Goal: Task Accomplishment & Management: Manage account settings

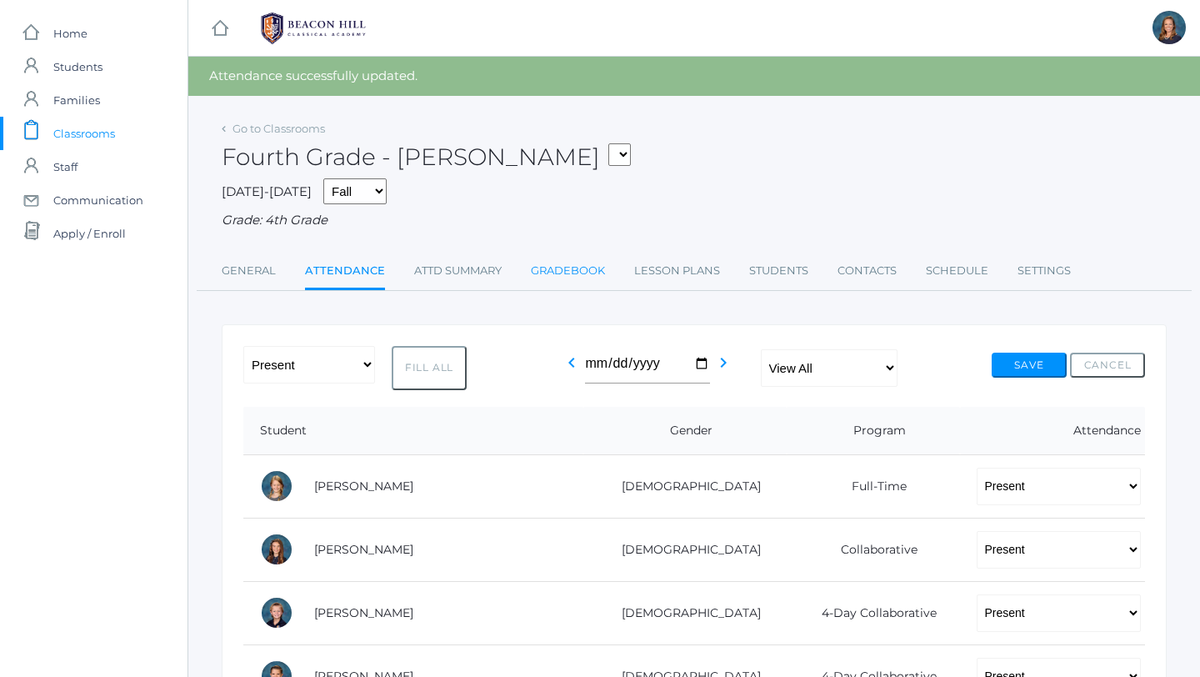
click at [560, 272] on link "Gradebook" at bounding box center [568, 270] width 74 height 33
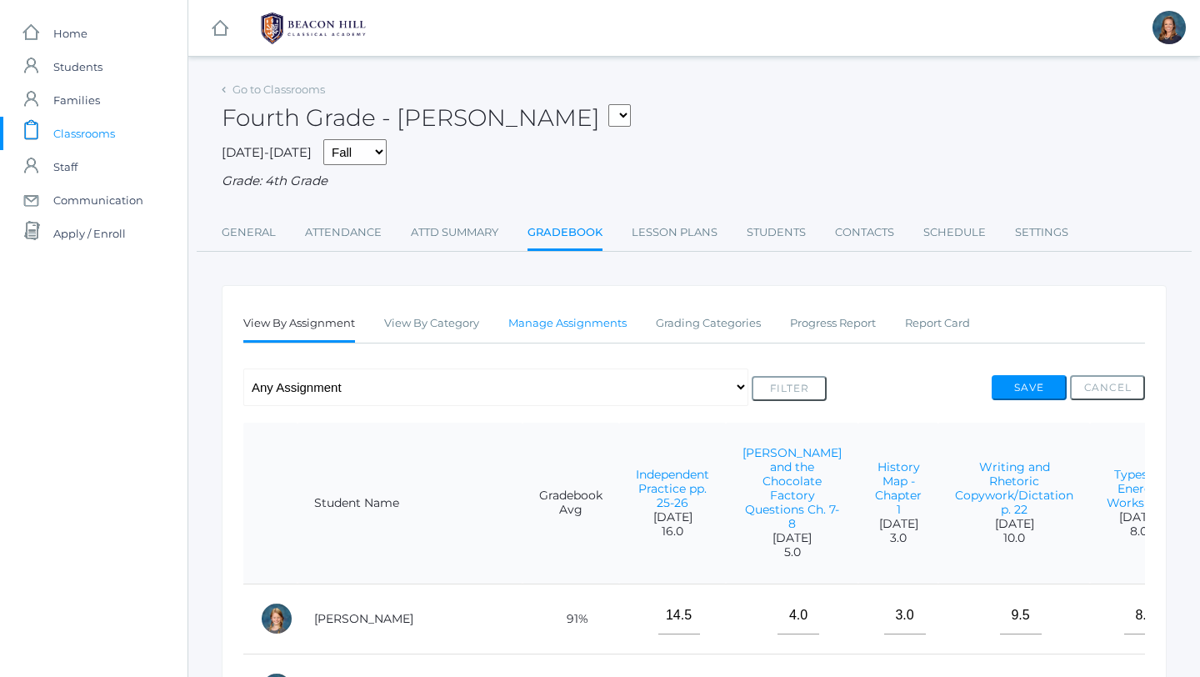
click at [577, 332] on link "Manage Assignments" at bounding box center [567, 323] width 118 height 33
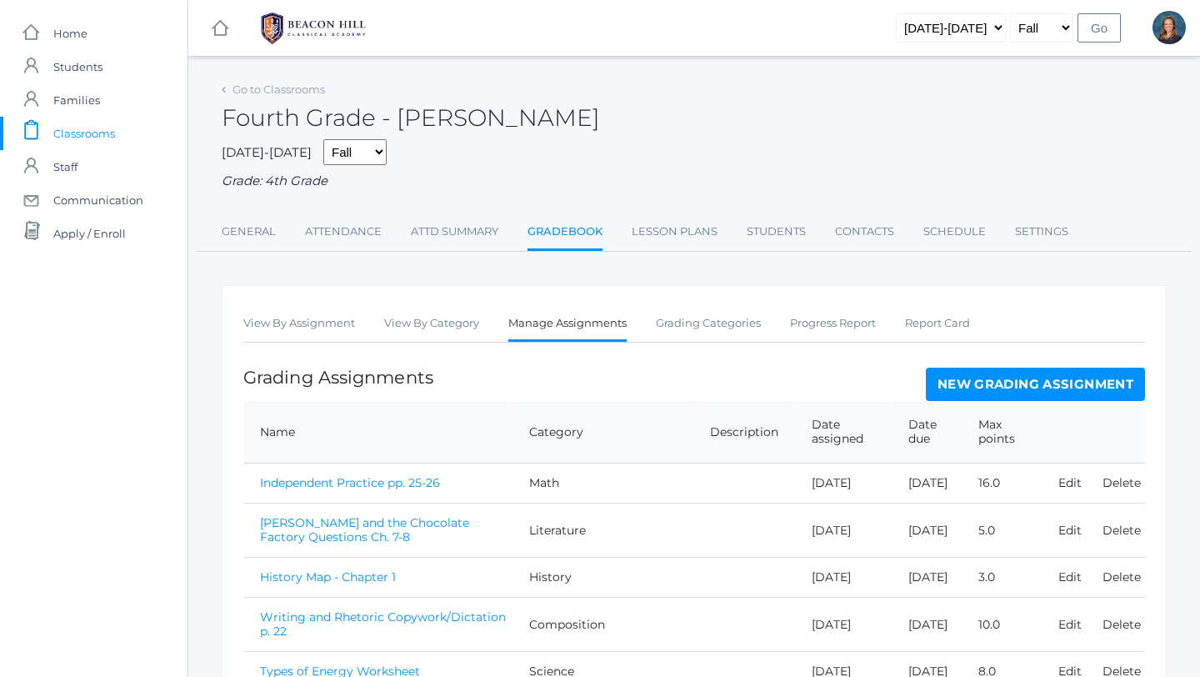
click at [1038, 392] on link "New Grading Assignment" at bounding box center [1035, 383] width 219 height 33
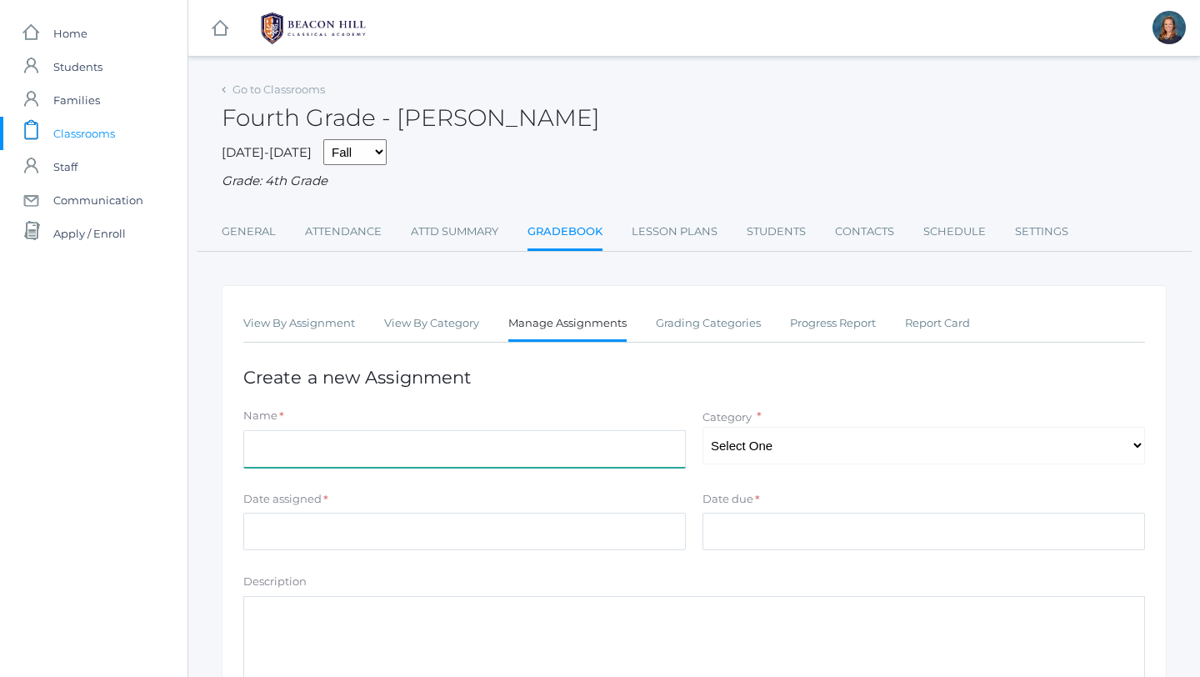
click at [534, 453] on input "Name" at bounding box center [464, 448] width 442 height 37
type input "Grammar Quiz 1"
select select "1126"
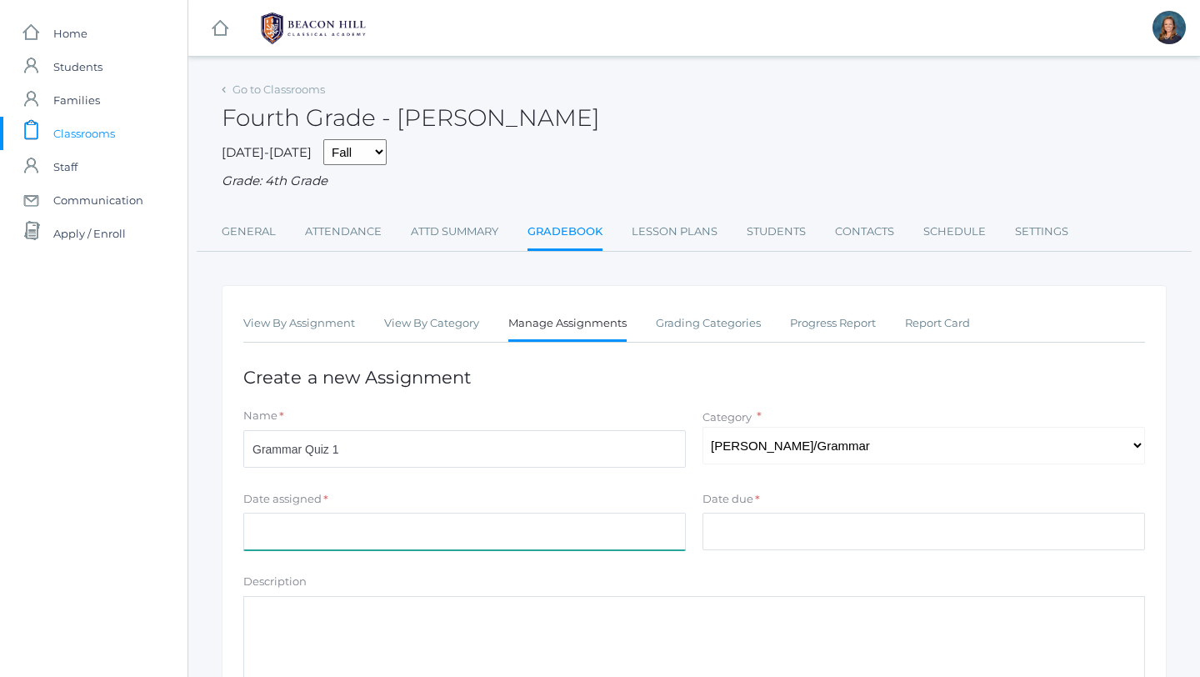
click at [515, 542] on input "Date assigned" at bounding box center [464, 530] width 442 height 37
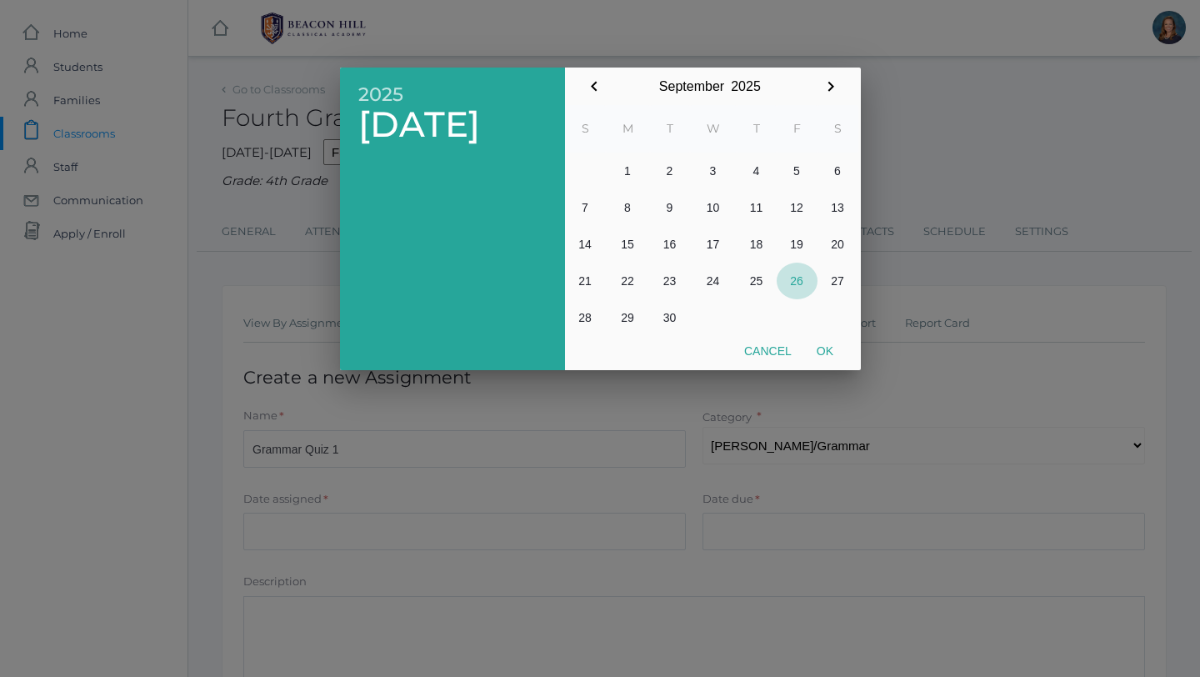
click at [796, 278] on button "26" at bounding box center [797, 280] width 41 height 37
click at [821, 344] on button "Ok" at bounding box center [825, 351] width 42 height 30
type input "[DATE]"
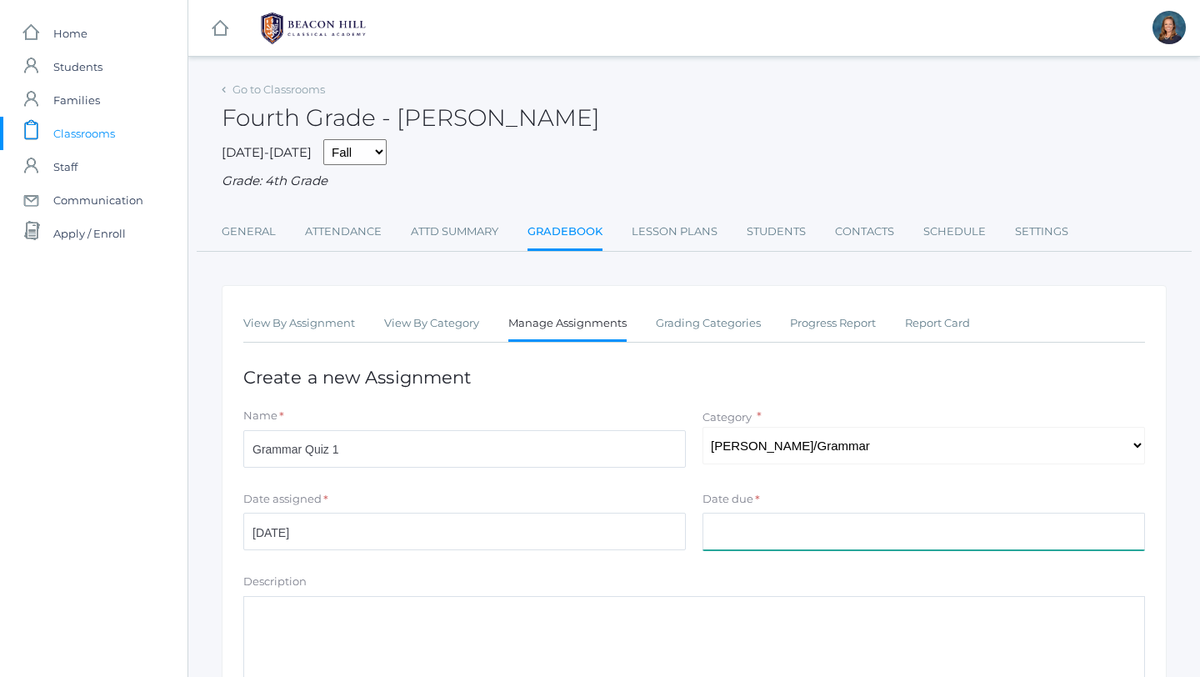
click at [748, 533] on input "Date due" at bounding box center [923, 530] width 442 height 37
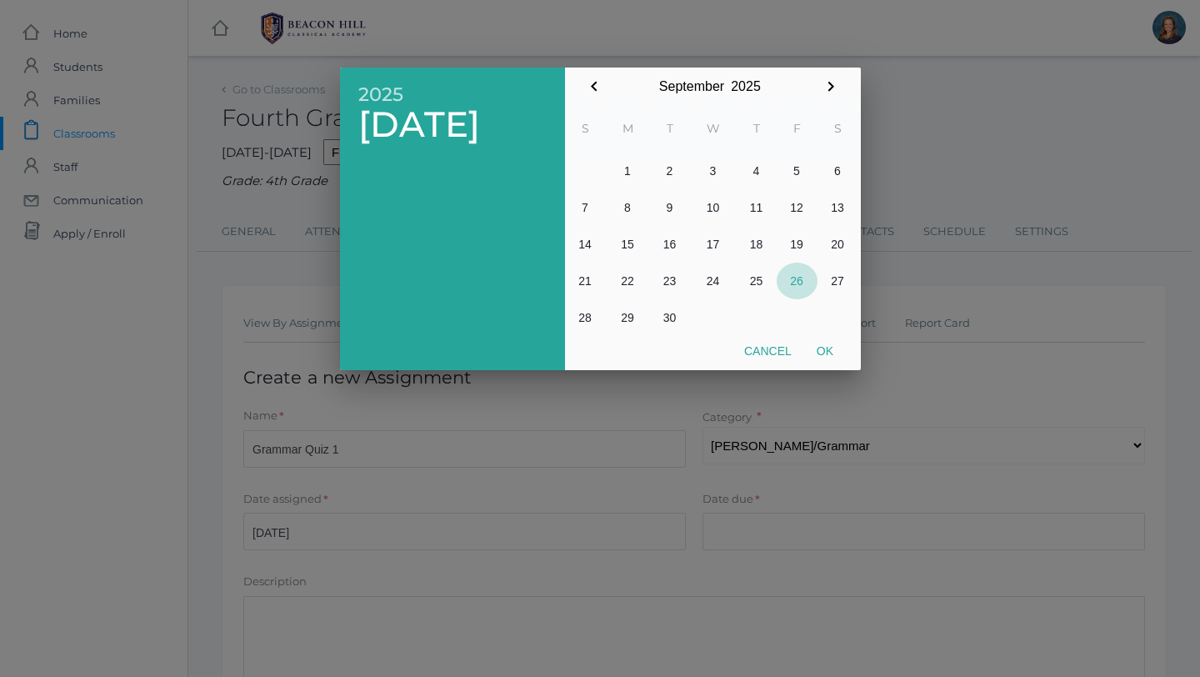
click at [797, 282] on button "26" at bounding box center [797, 280] width 41 height 37
click at [832, 350] on button "Ok" at bounding box center [825, 351] width 42 height 30
type input "[DATE]"
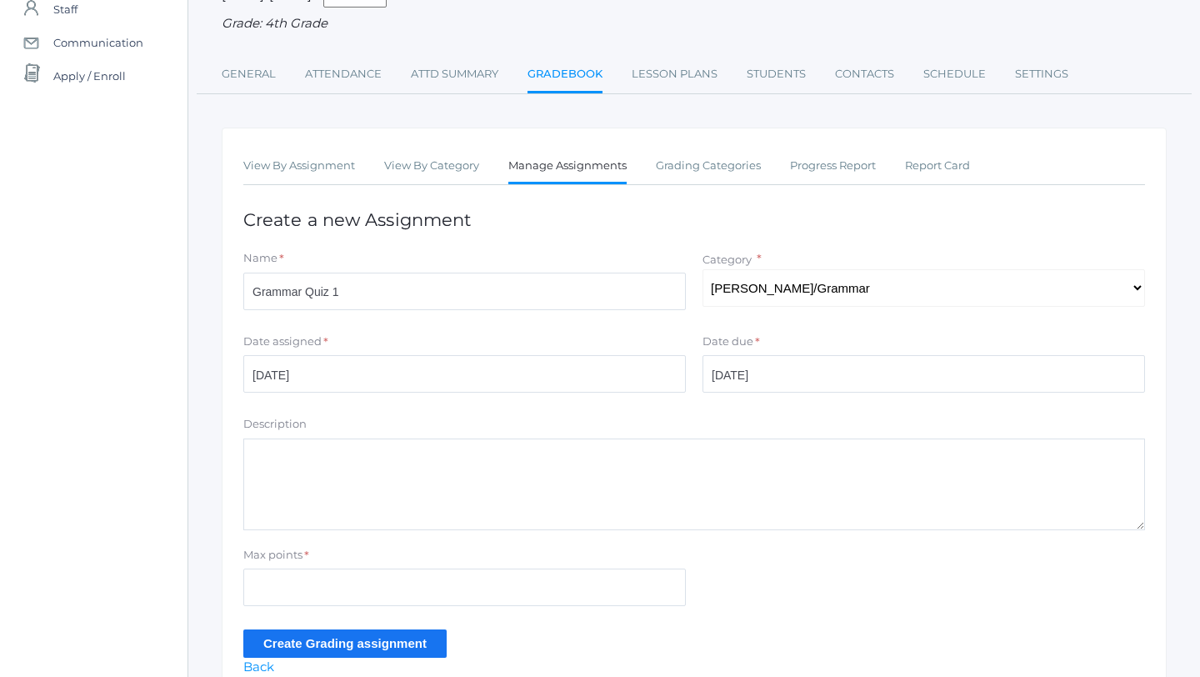
scroll to position [239, 0]
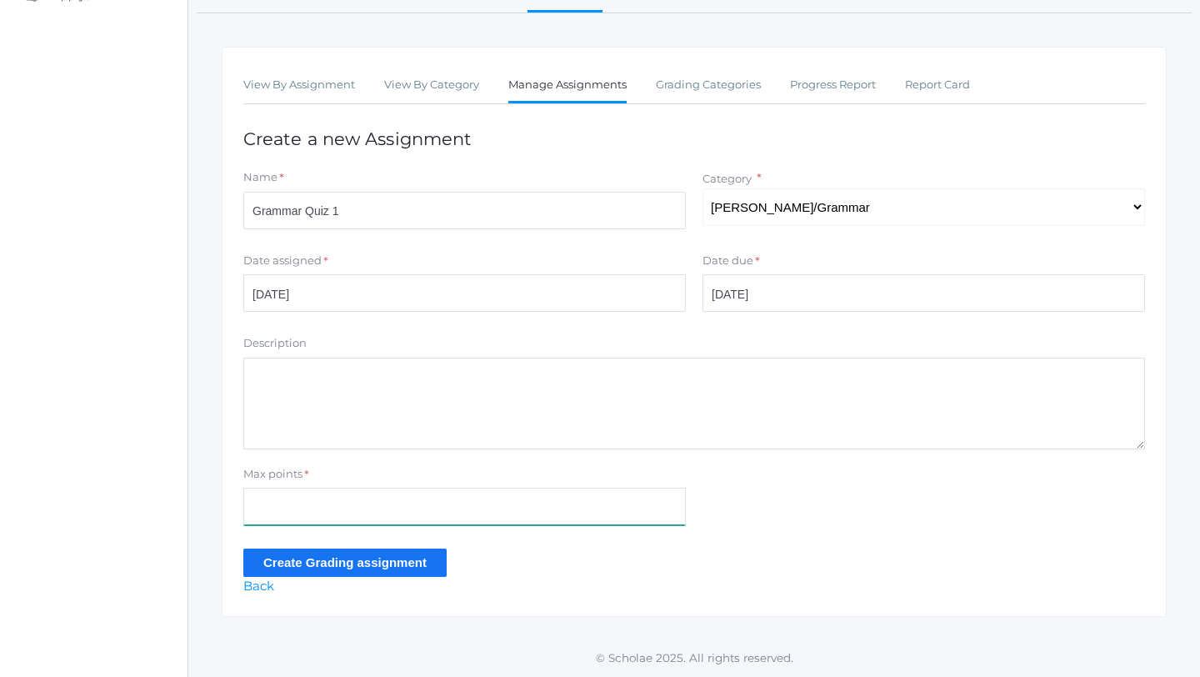
click at [352, 504] on input "Max points" at bounding box center [464, 505] width 442 height 37
type input "6"
click at [316, 559] on input "Create Grading assignment" at bounding box center [344, 561] width 203 height 27
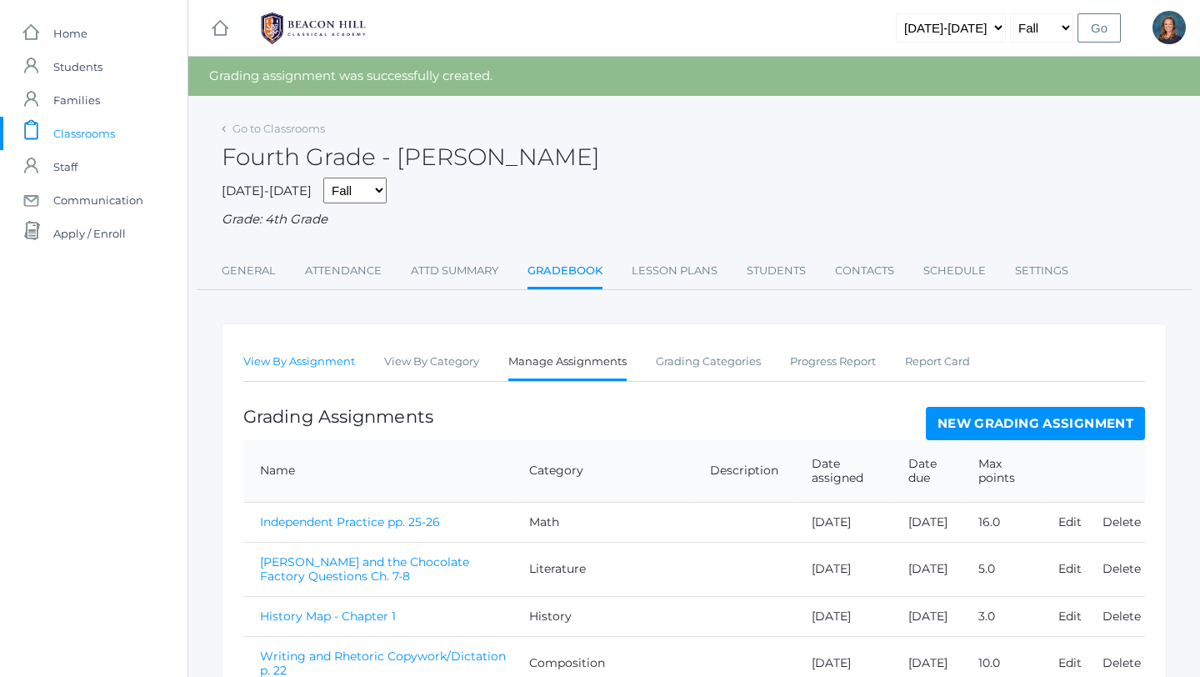
click at [287, 369] on link "View By Assignment" at bounding box center [299, 361] width 112 height 33
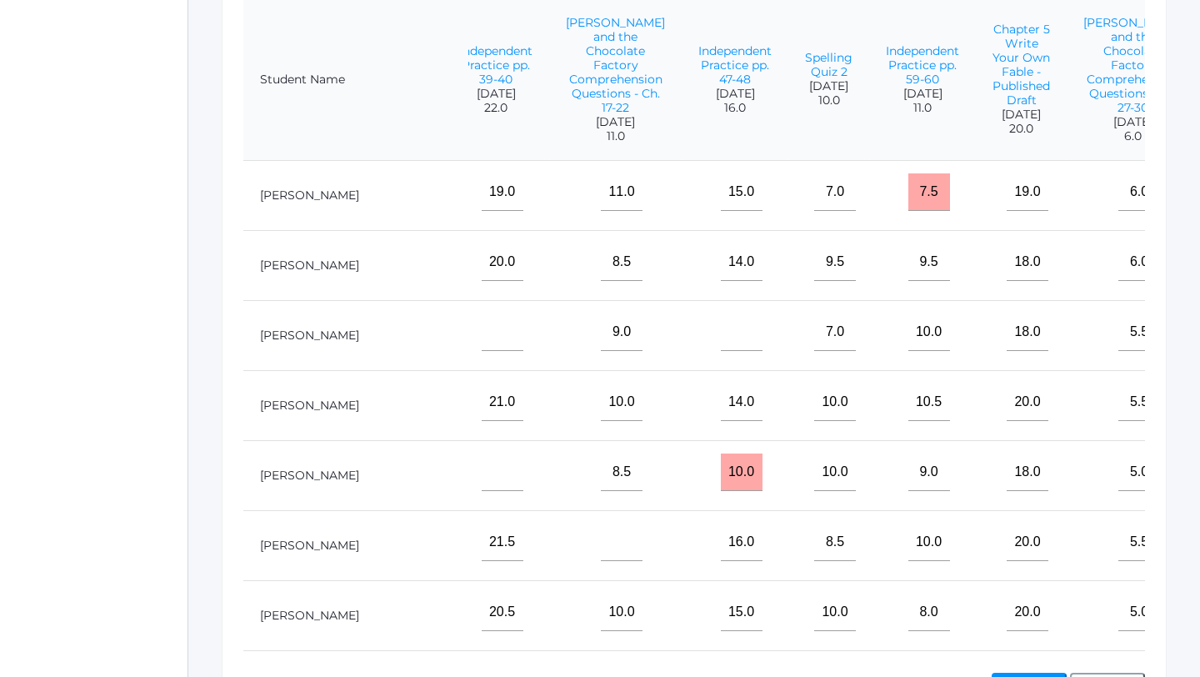
scroll to position [0, 1616]
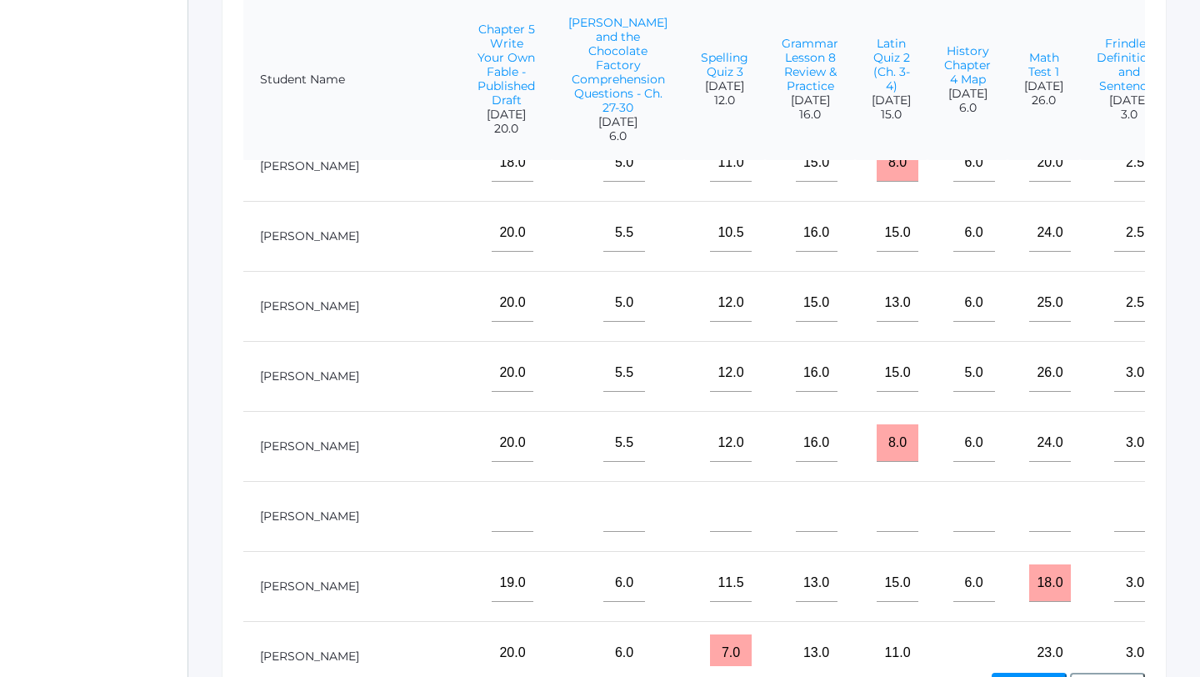
scroll to position [318, 1616]
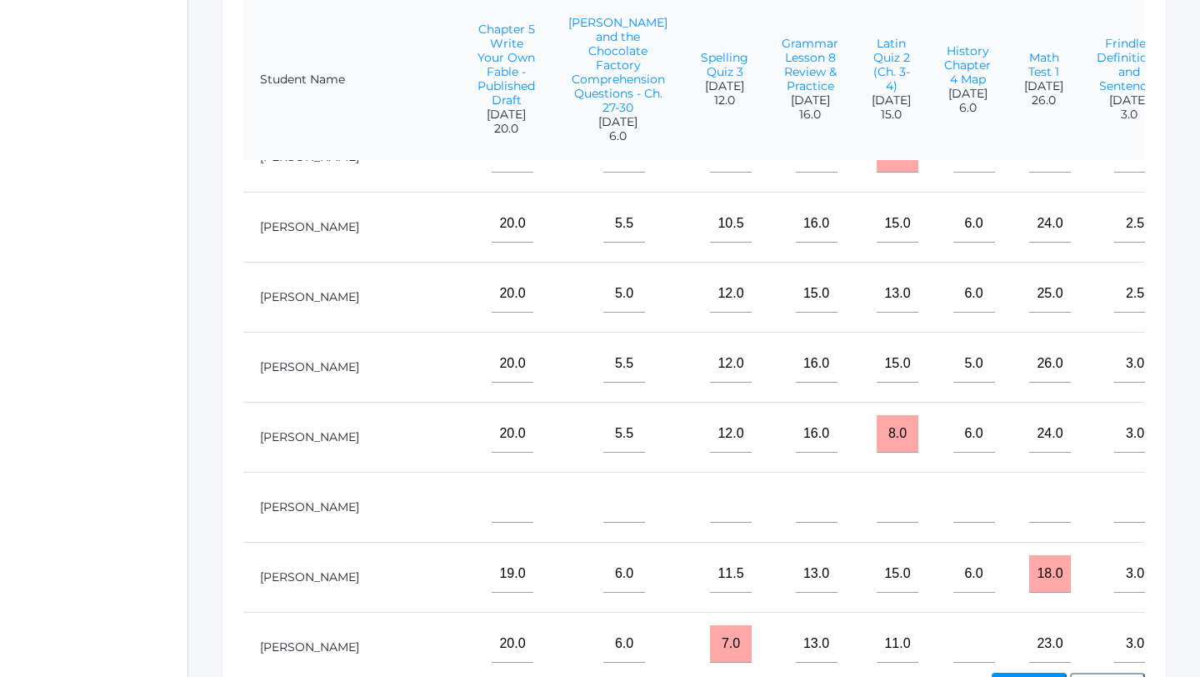
type input"] "6"
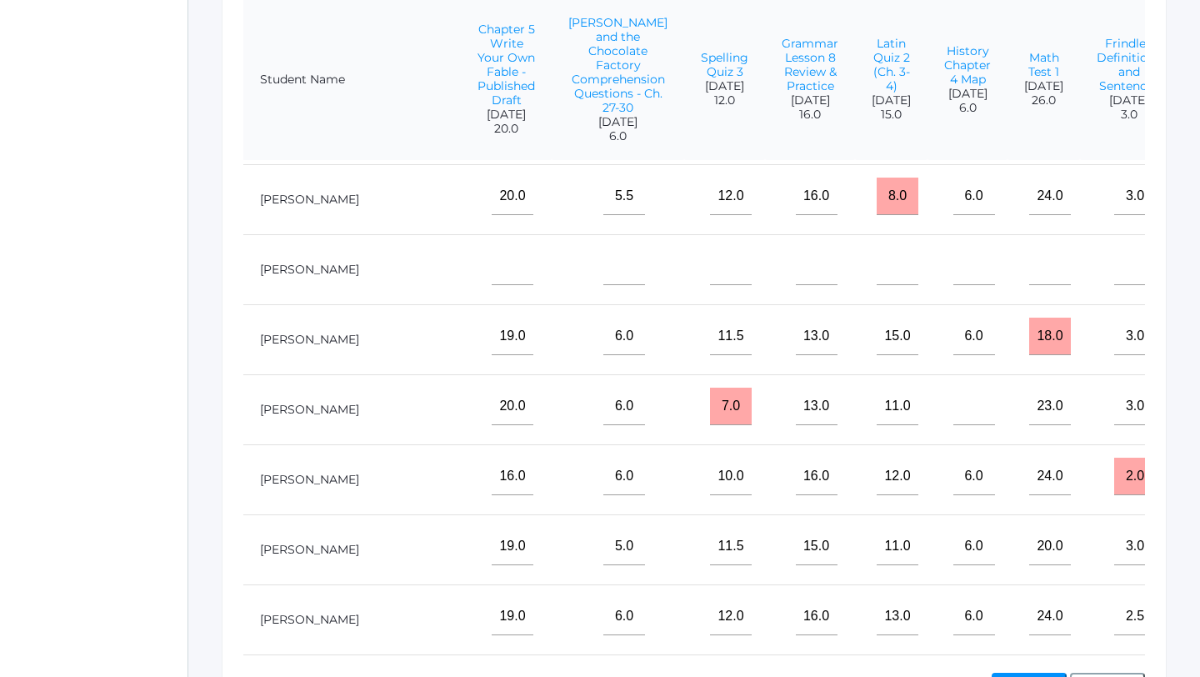
scroll to position [605, 1616]
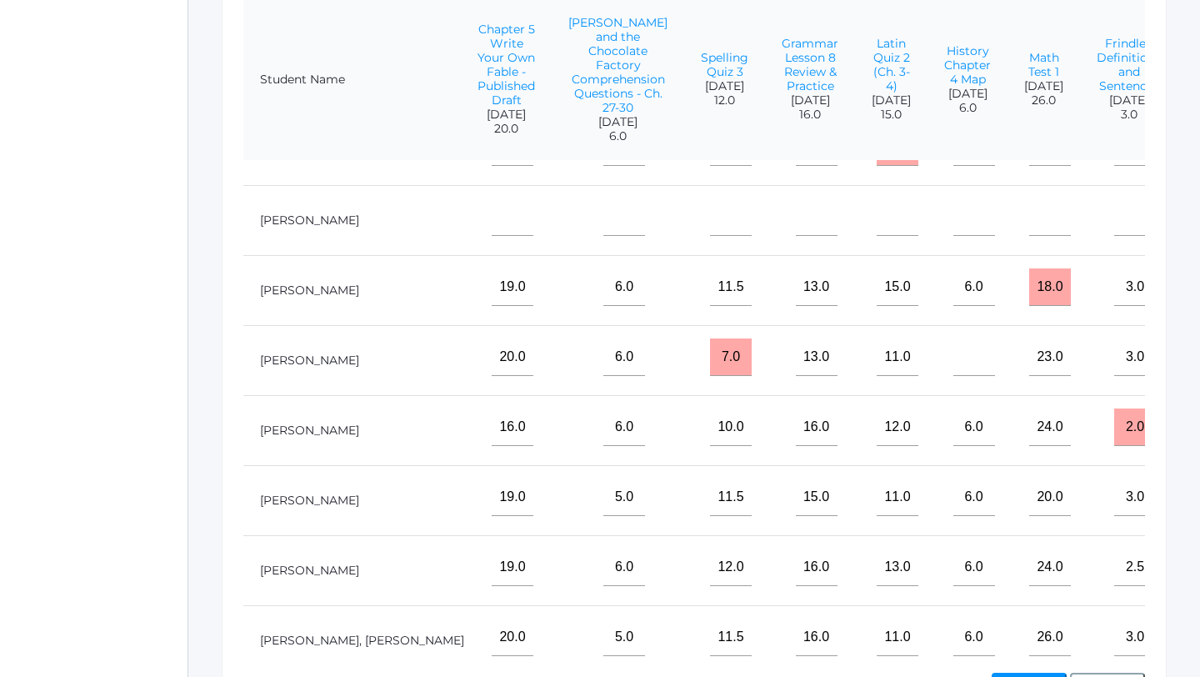
type input"] "5"
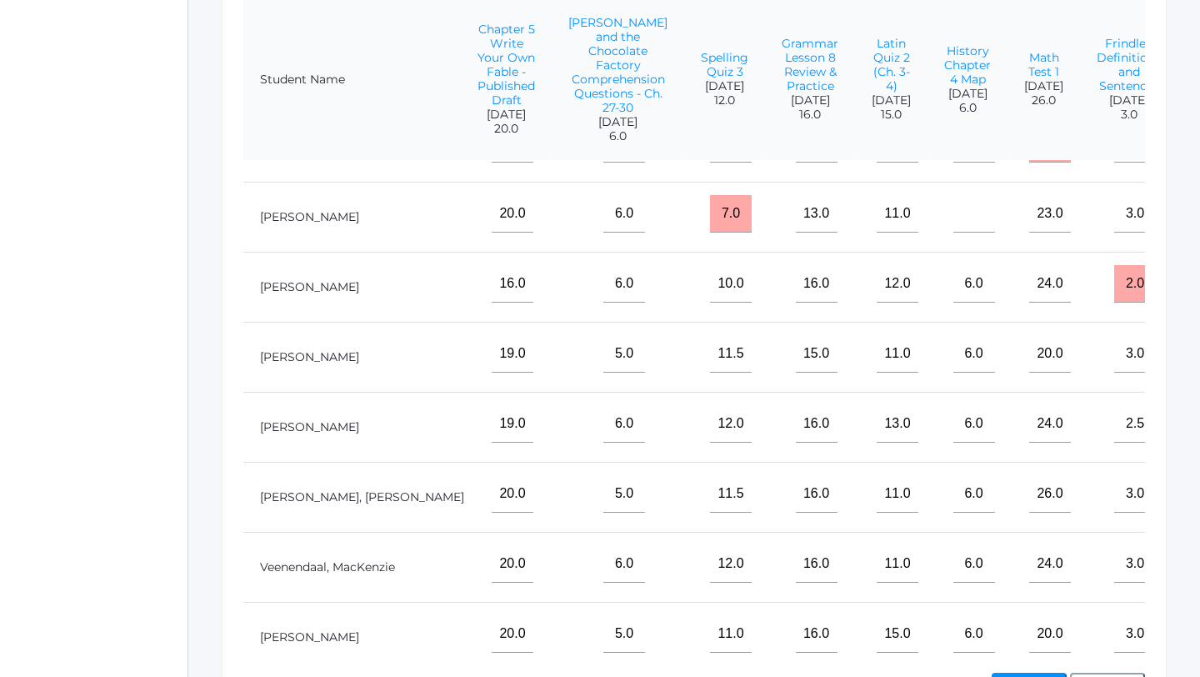
scroll to position [755, 1616]
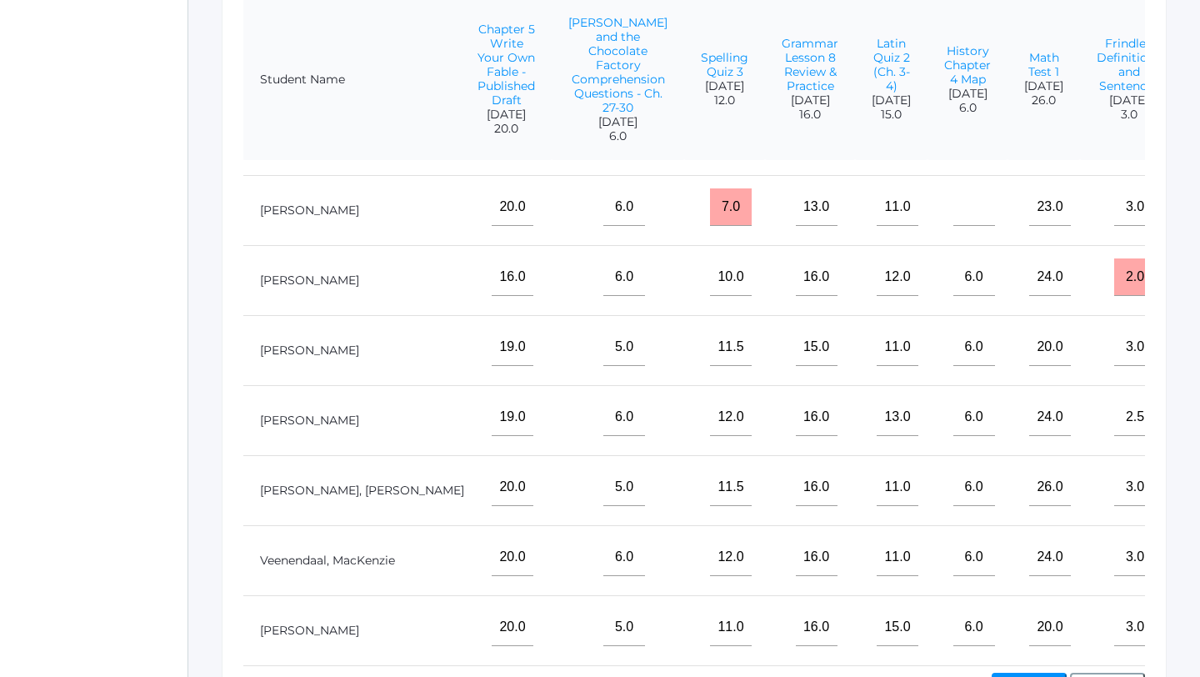
type input"] "5"
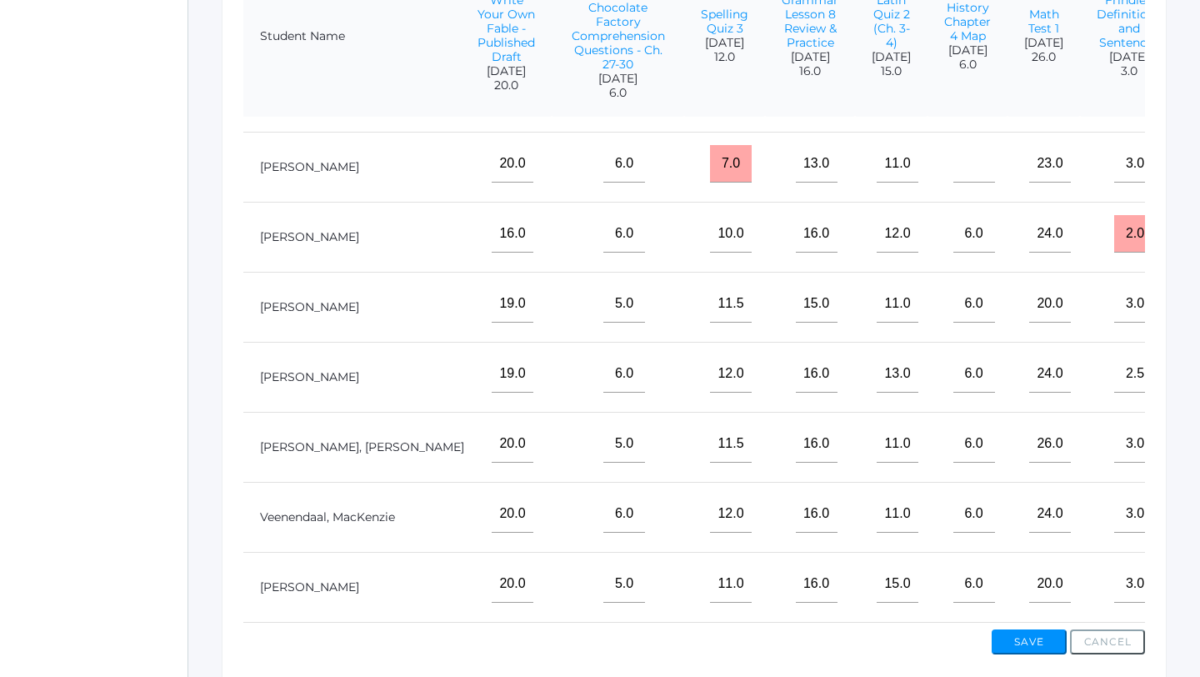
scroll to position [542, 0]
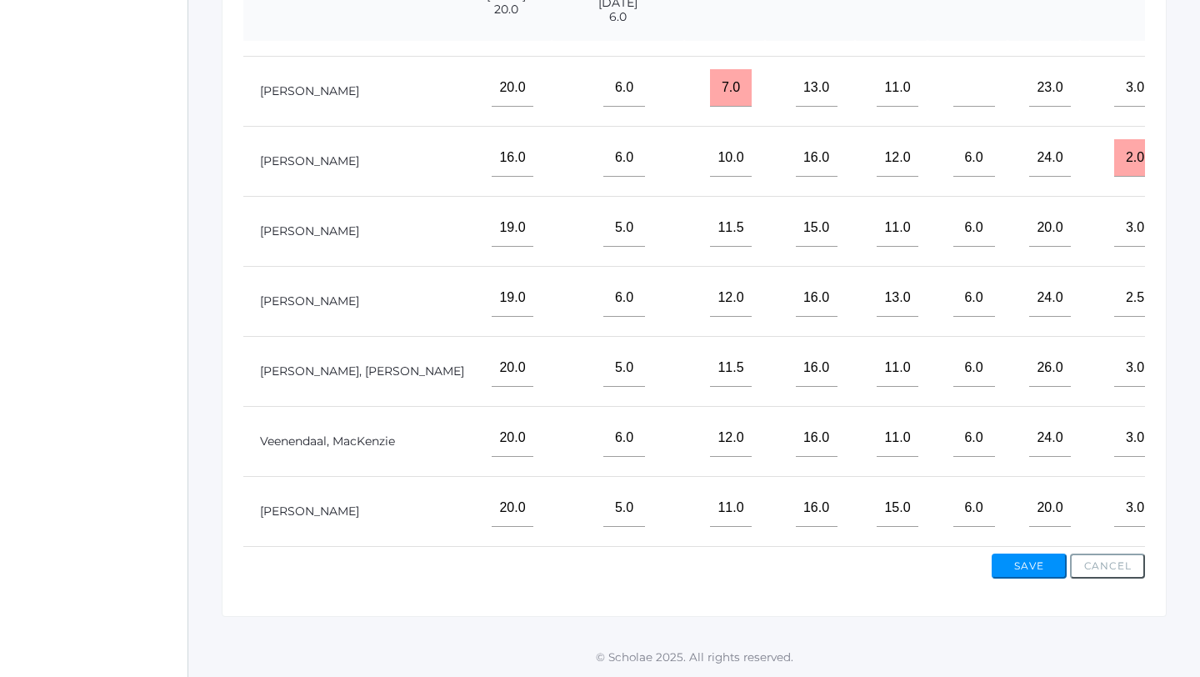
type input"] "5"
type input"] "4"
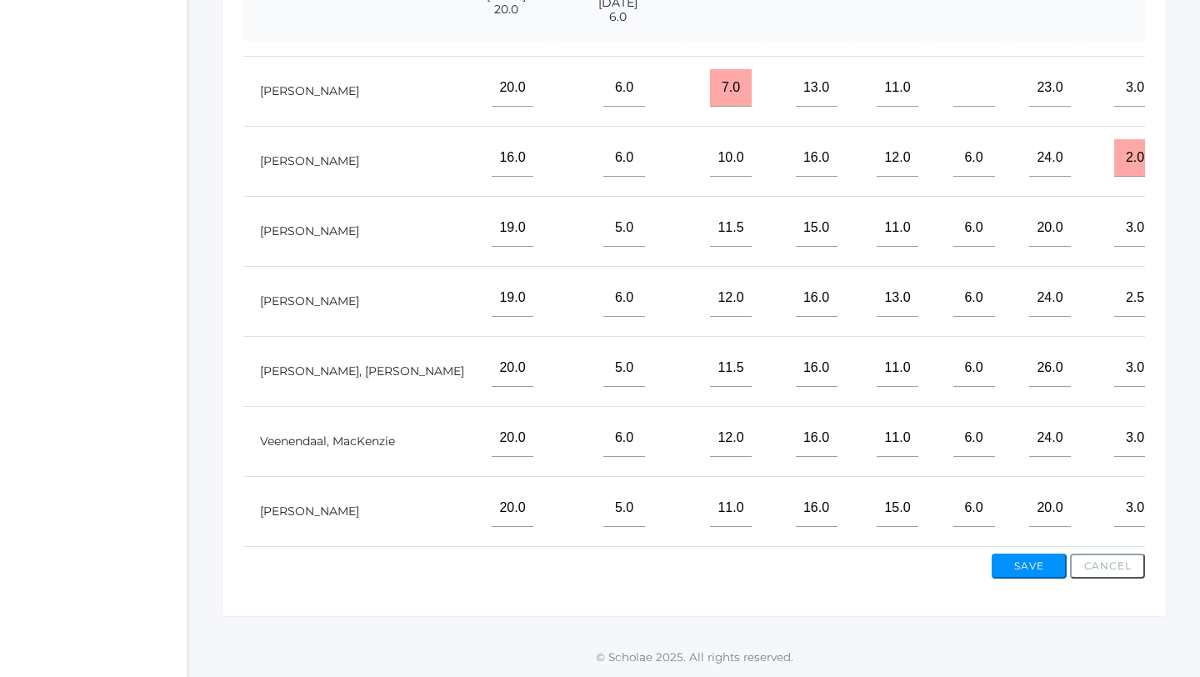
type input"] "6"
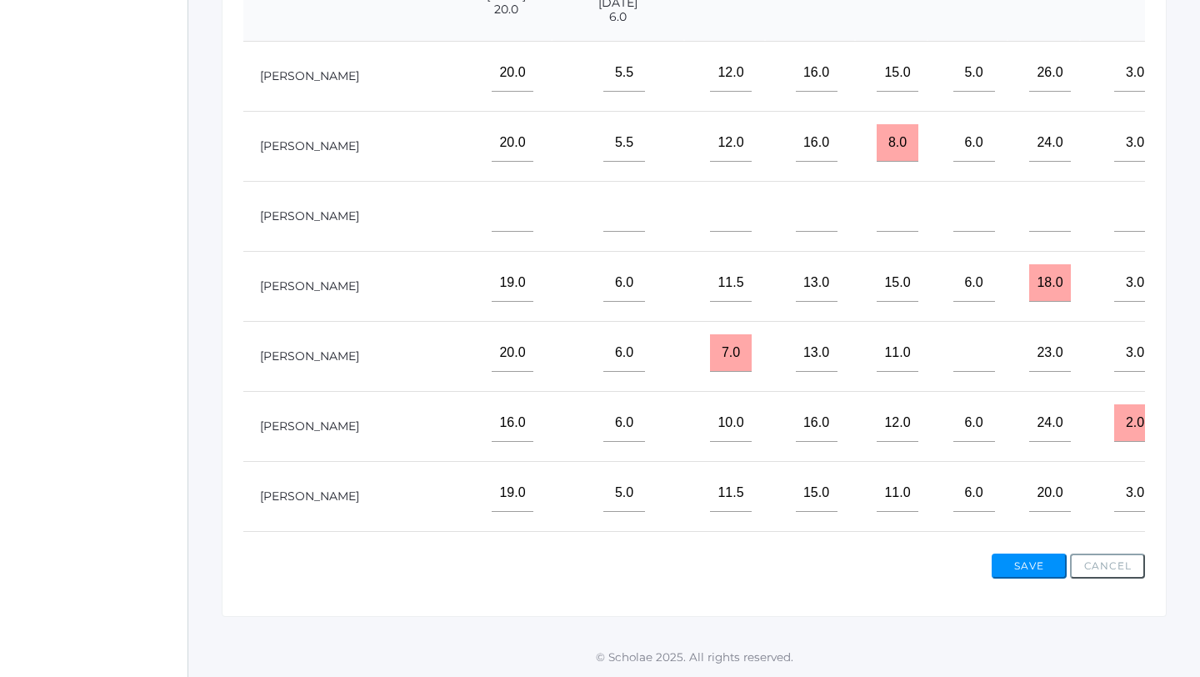
scroll to position [484, 1616]
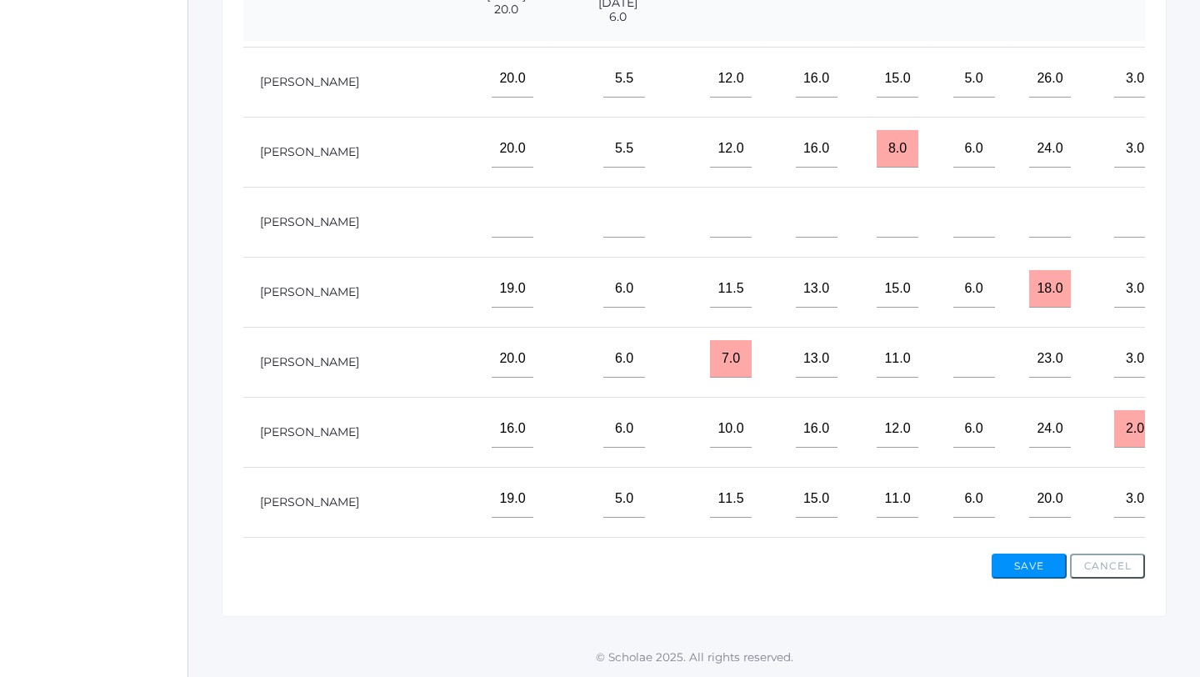
type input"] "6"
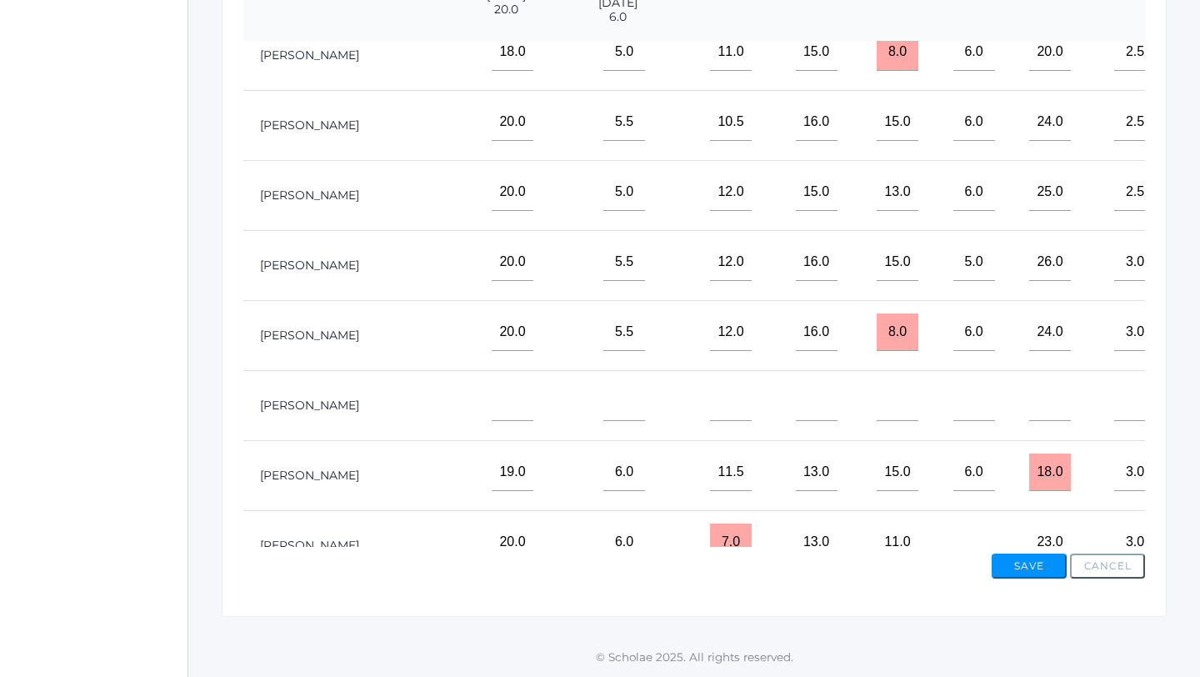
scroll to position [277, 1616]
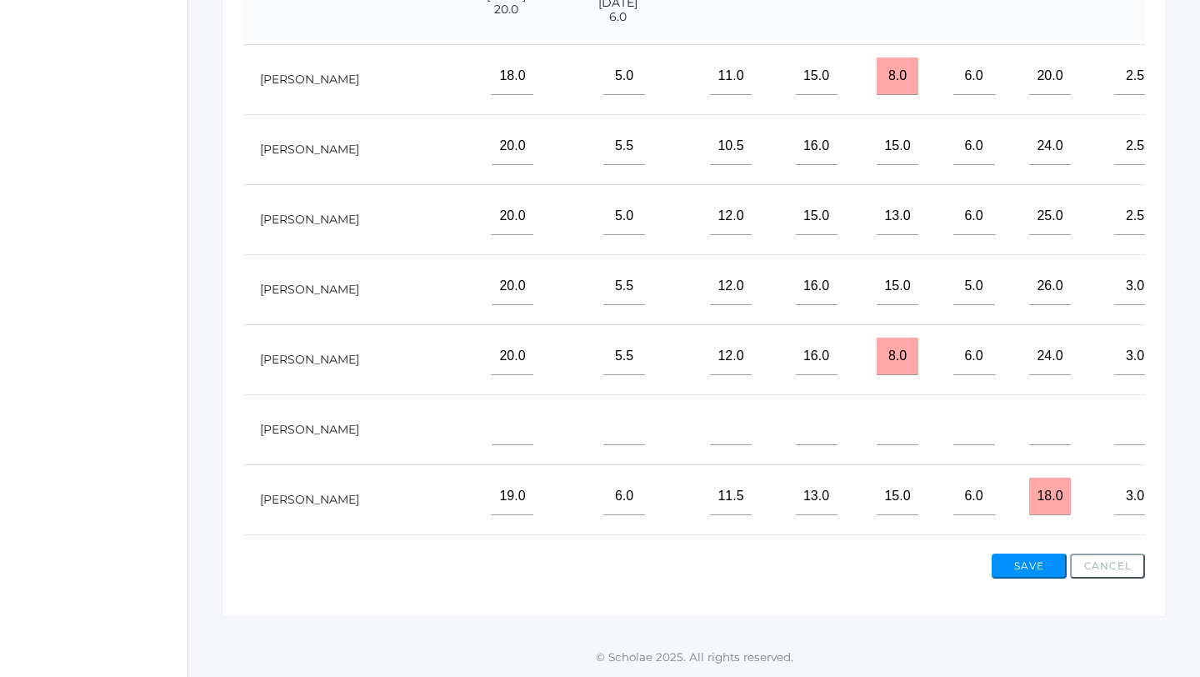
type input"] "6"
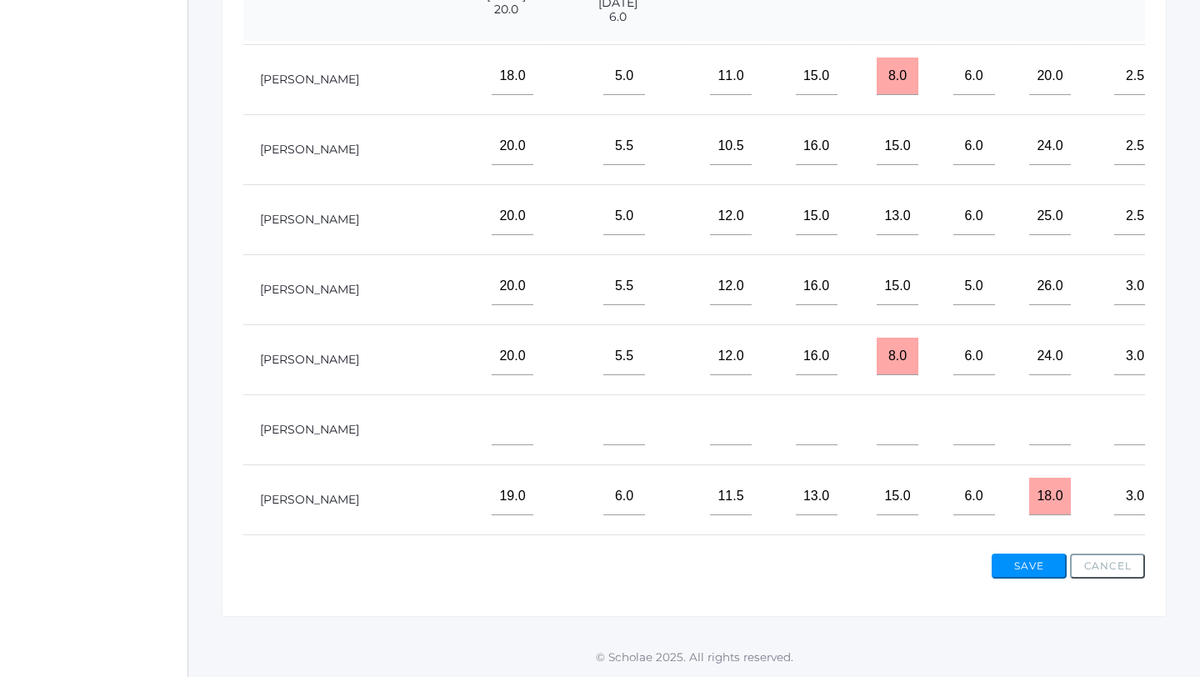
type input"] "6"
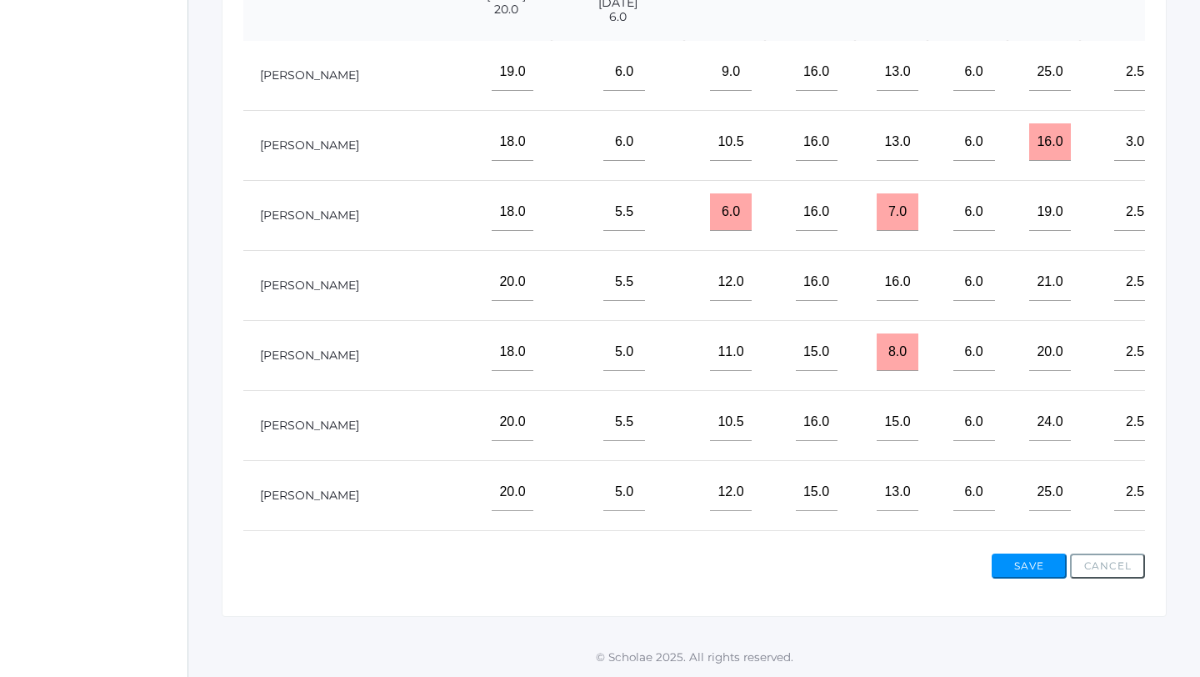
scroll to position [0, 1616]
type input"] "6"
click at [1177, 304] on td at bounding box center [1222, 286] width 90 height 70
type input"] "6"
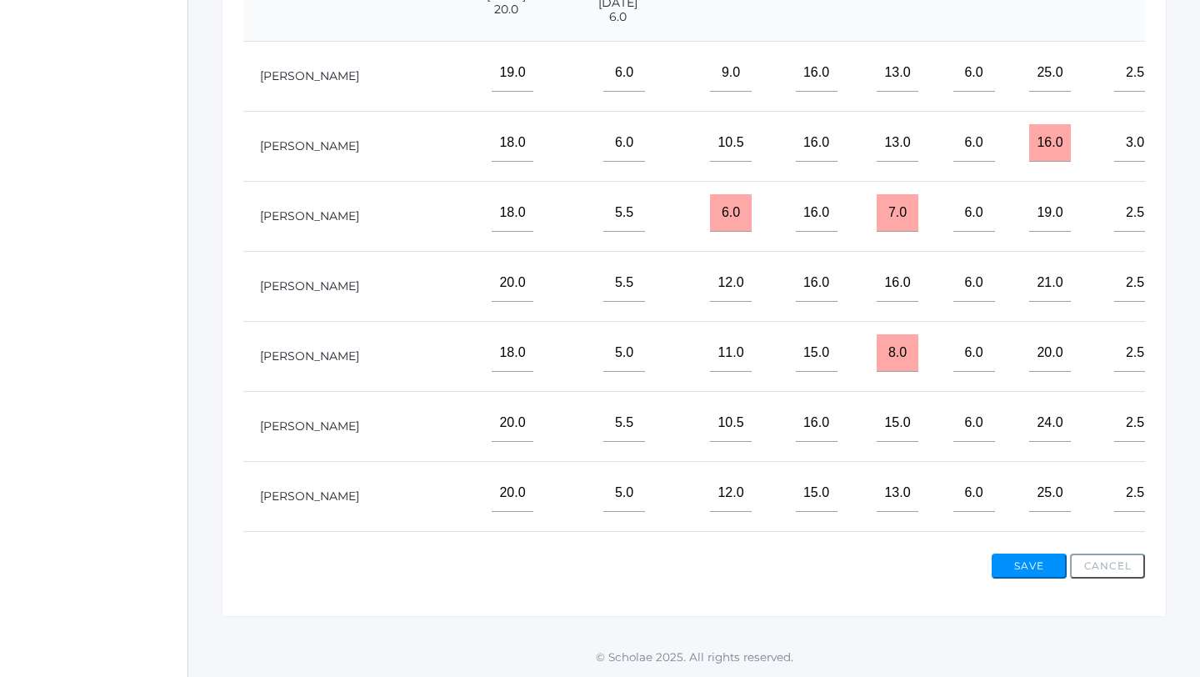
type input"] "6"
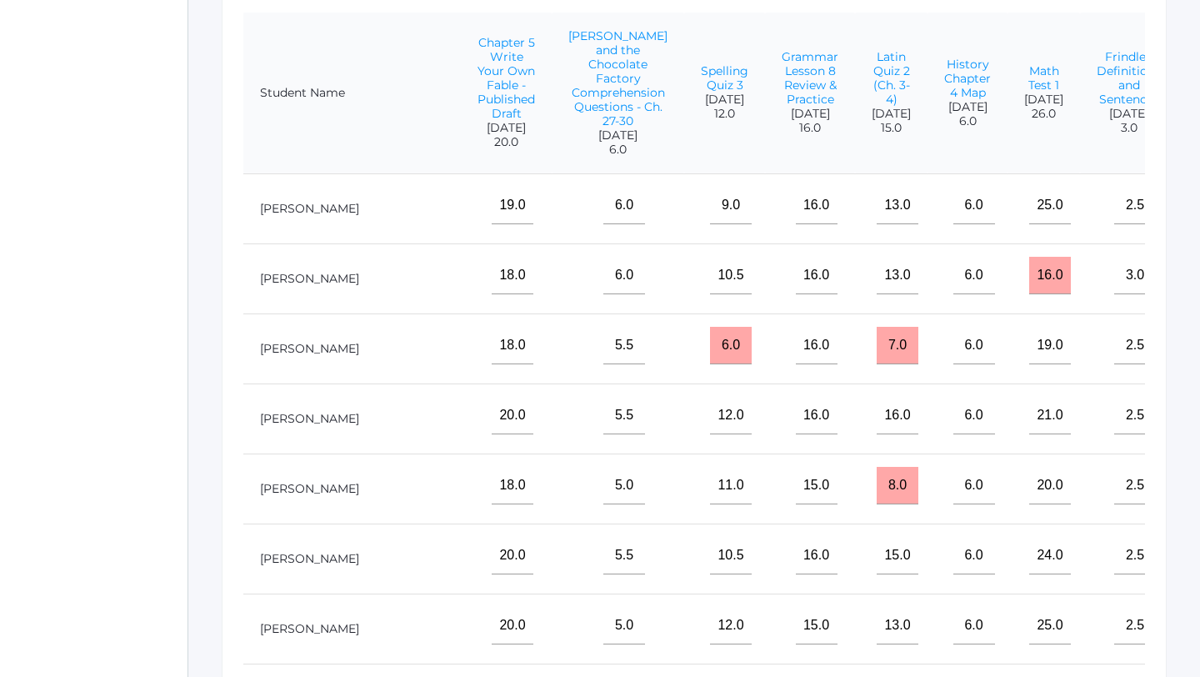
scroll to position [310, 0]
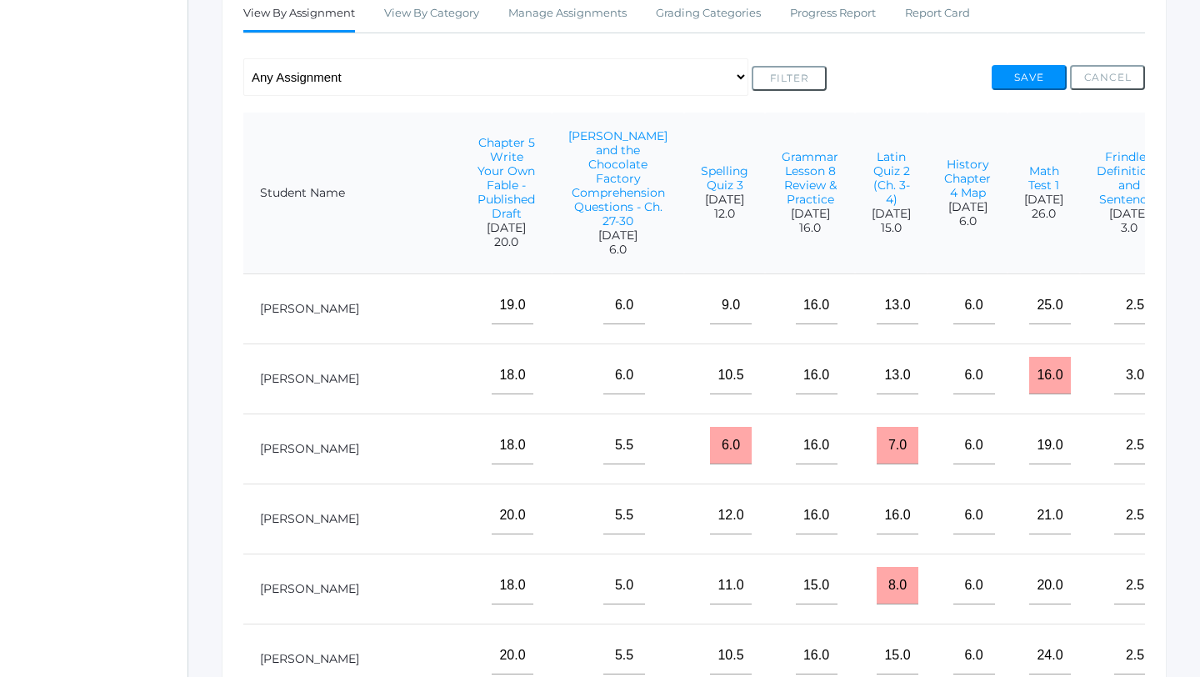
type input"] "6"
click at [1039, 82] on button "Save" at bounding box center [1029, 77] width 75 height 25
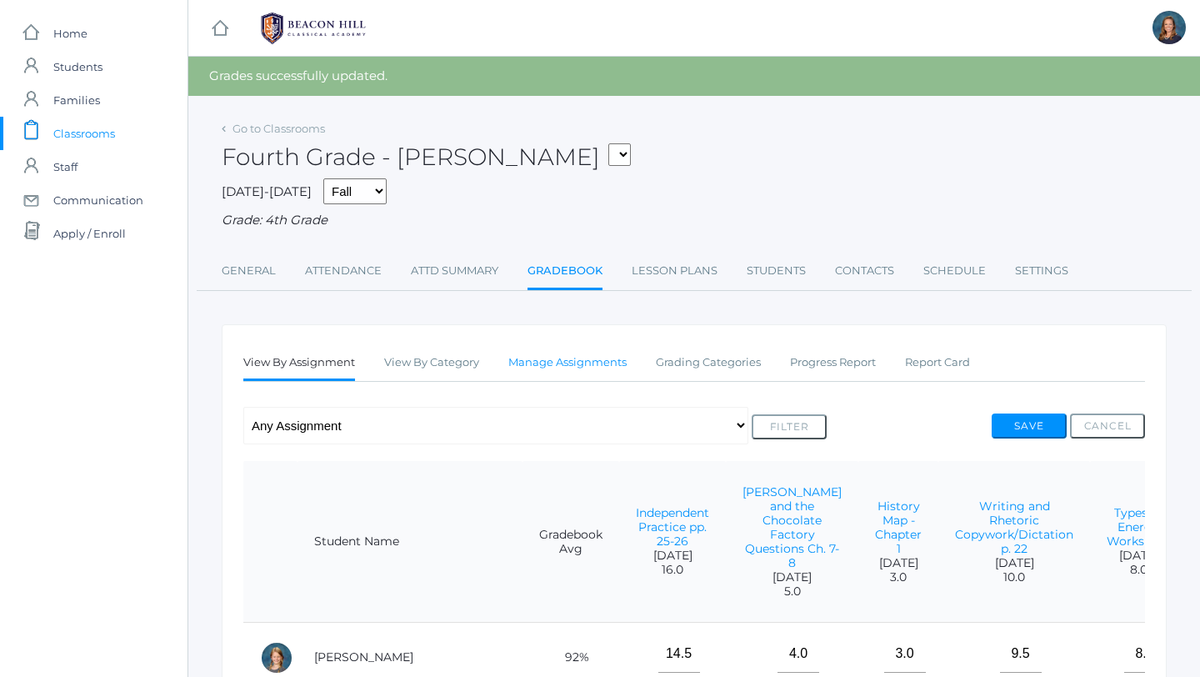
click at [583, 362] on link "Manage Assignments" at bounding box center [567, 362] width 118 height 33
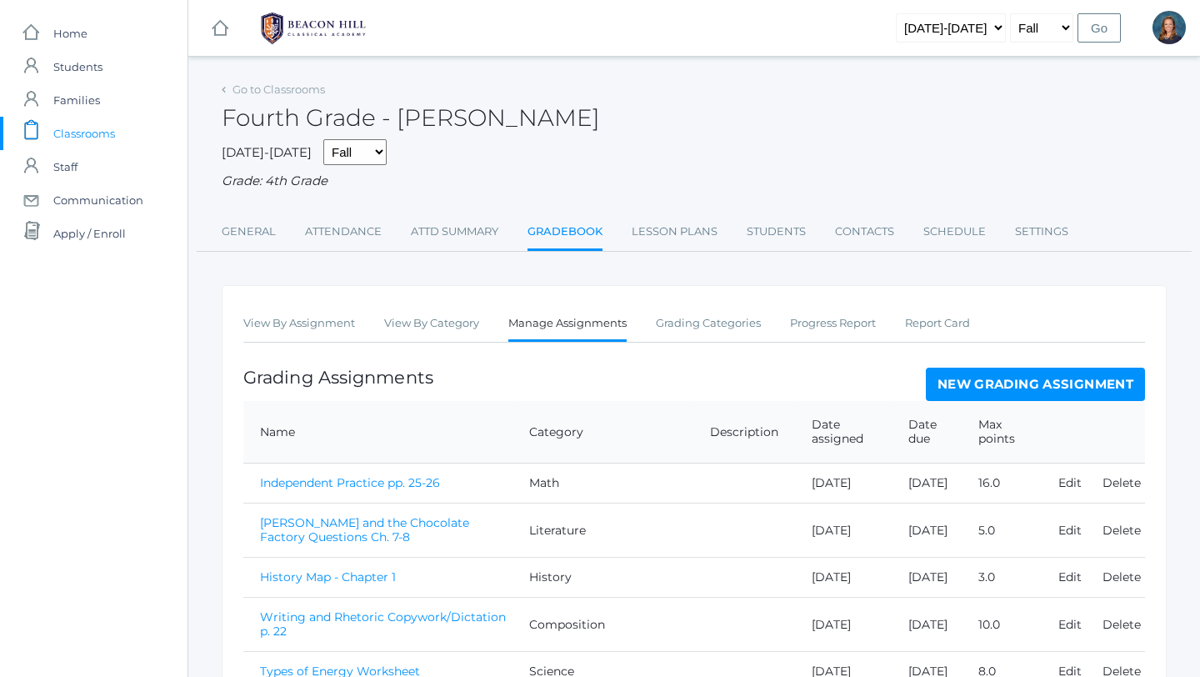
click at [986, 388] on link "New Grading Assignment" at bounding box center [1035, 383] width 219 height 33
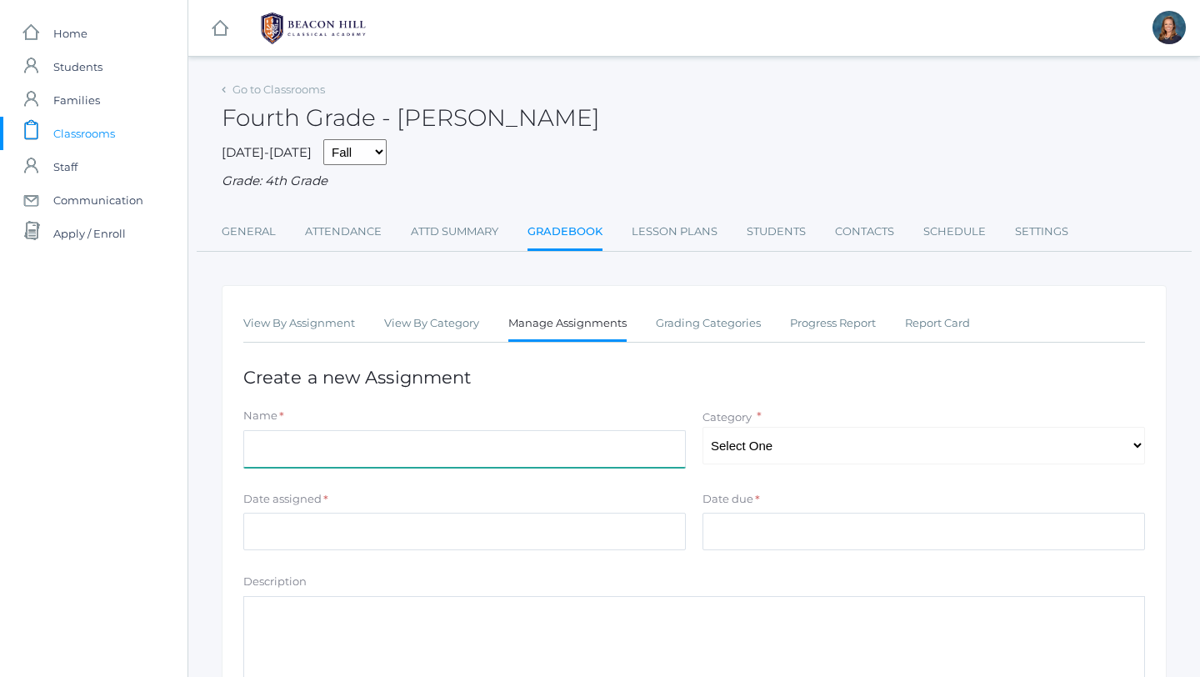
click at [518, 452] on input "Name" at bounding box center [464, 448] width 442 height 37
type input "c"
click at [401, 446] on input "Check Your Understanding - Phonograms" at bounding box center [464, 448] width 442 height 37
type input "Check Your Understanding 4 - Phonograms"
click at [791, 446] on select "Select One Composition Literature LOE/Grammar Math Science History Latin Memory" at bounding box center [923, 445] width 442 height 37
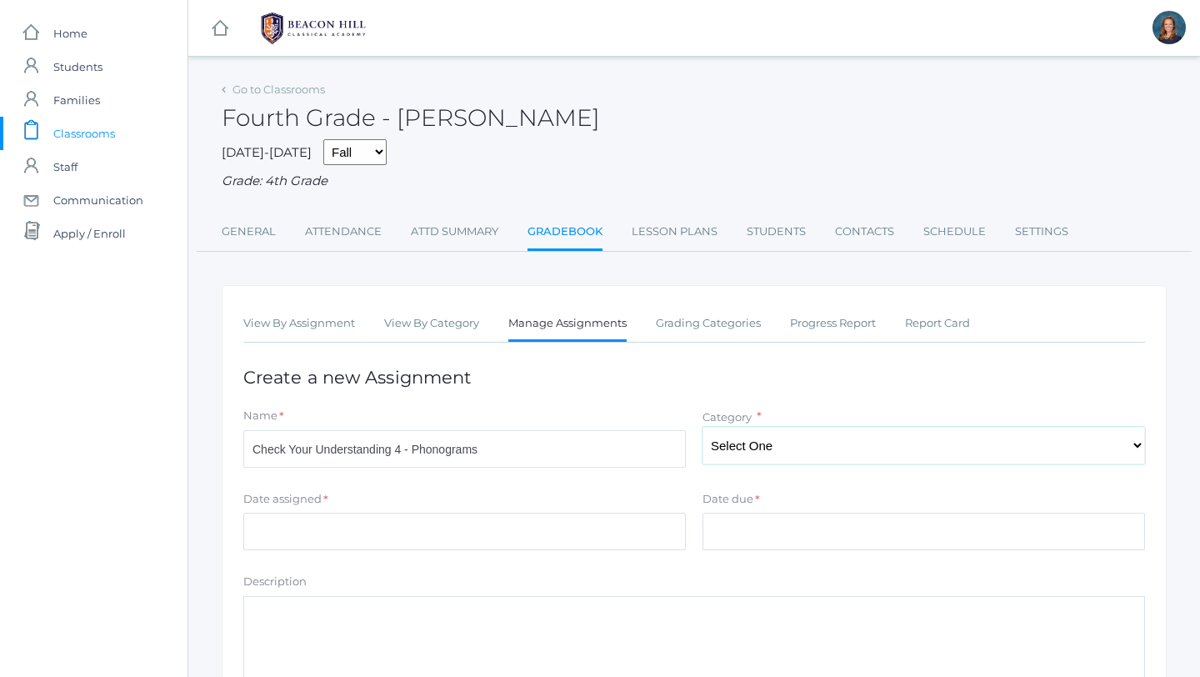
select select "1126"
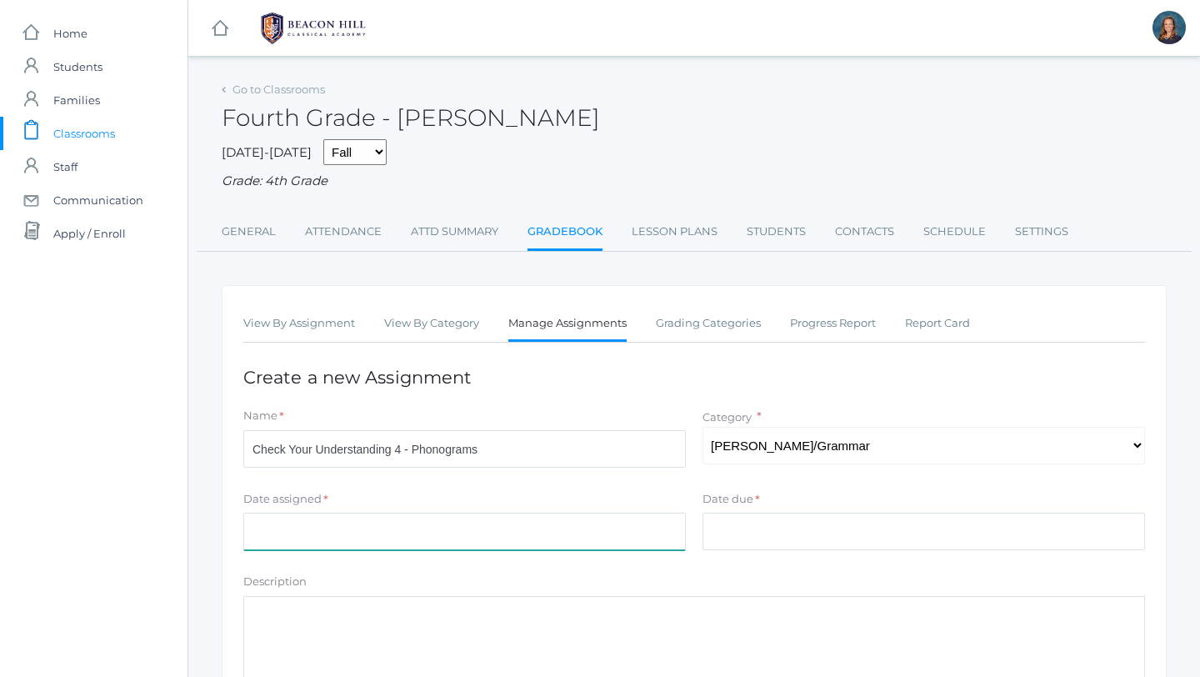
click at [545, 535] on input "Date assigned" at bounding box center [464, 530] width 442 height 37
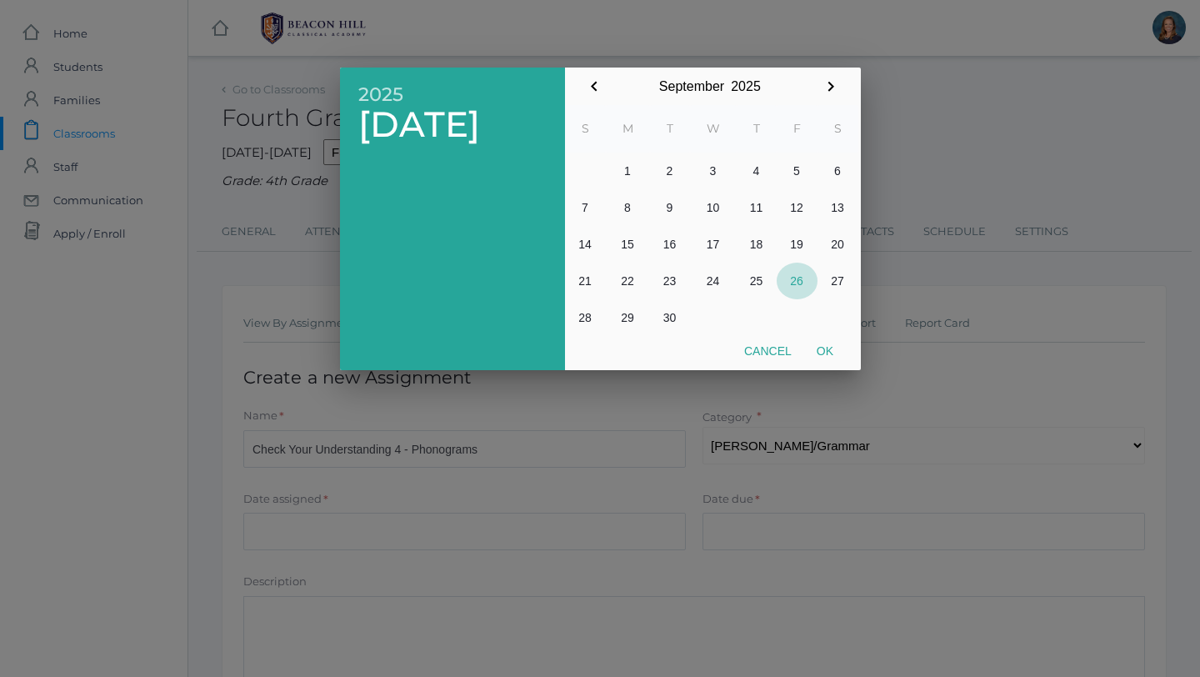
click at [792, 285] on button "26" at bounding box center [797, 280] width 41 height 37
click at [822, 345] on button "Ok" at bounding box center [825, 351] width 42 height 30
type input "[DATE]"
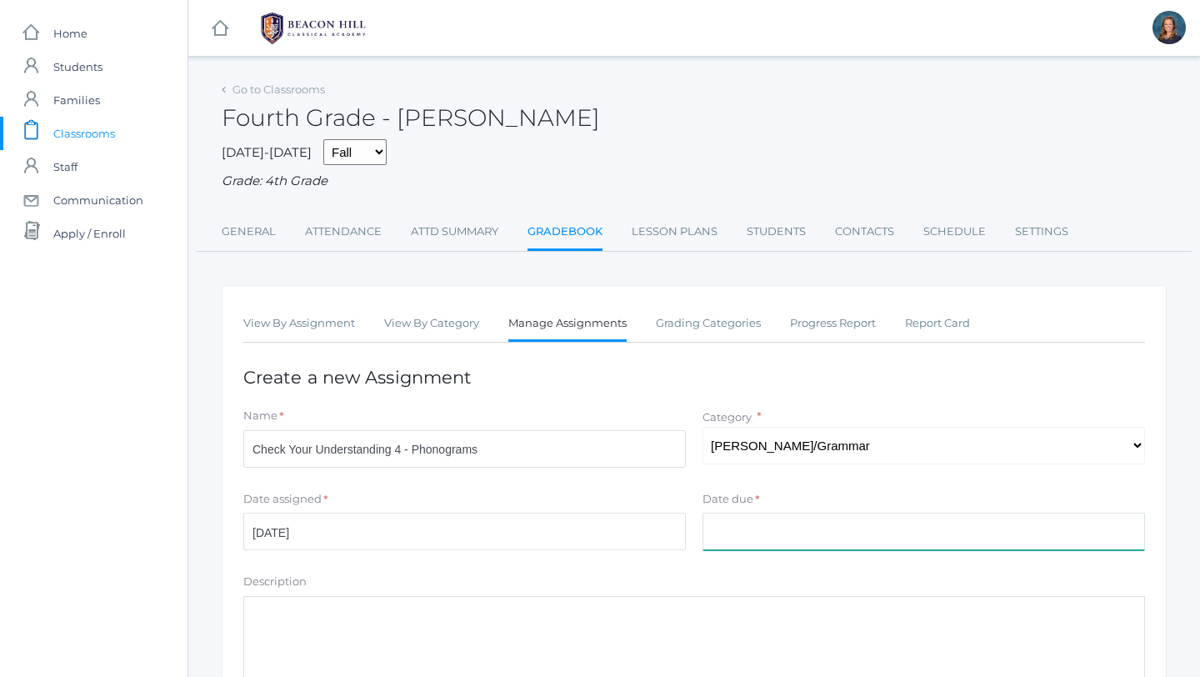
click at [777, 530] on input "Date due" at bounding box center [923, 530] width 442 height 37
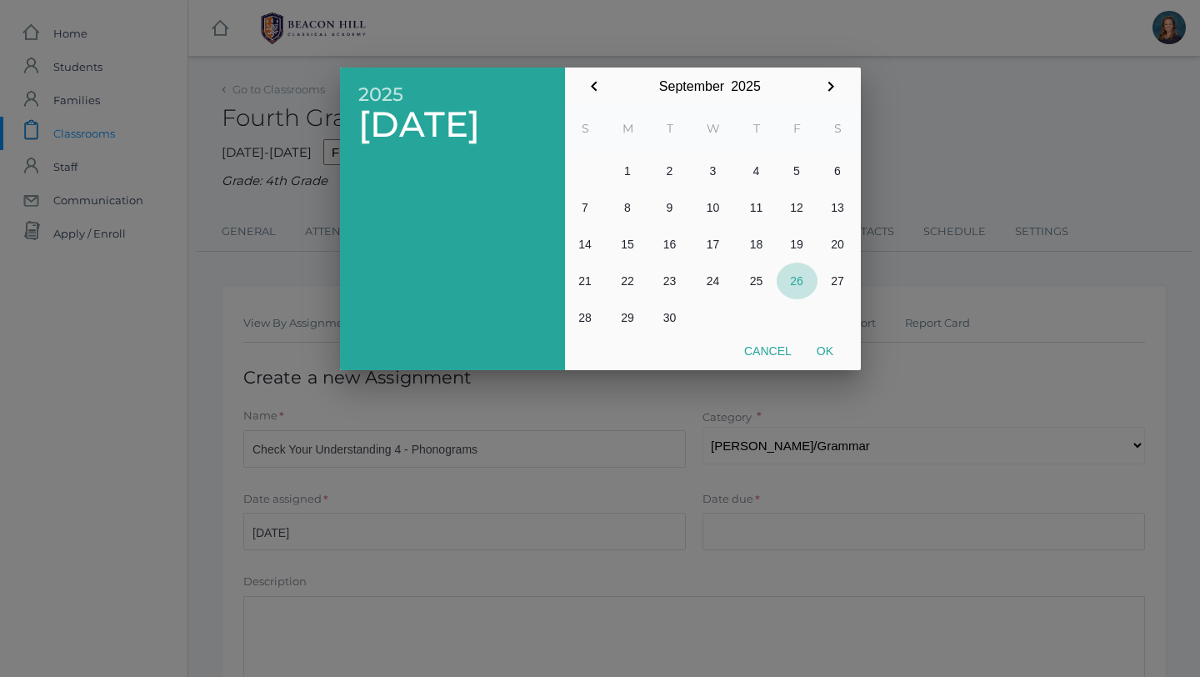
click at [804, 282] on button "26" at bounding box center [797, 280] width 41 height 37
click at [829, 359] on button "Ok" at bounding box center [825, 351] width 42 height 30
type input "[DATE]"
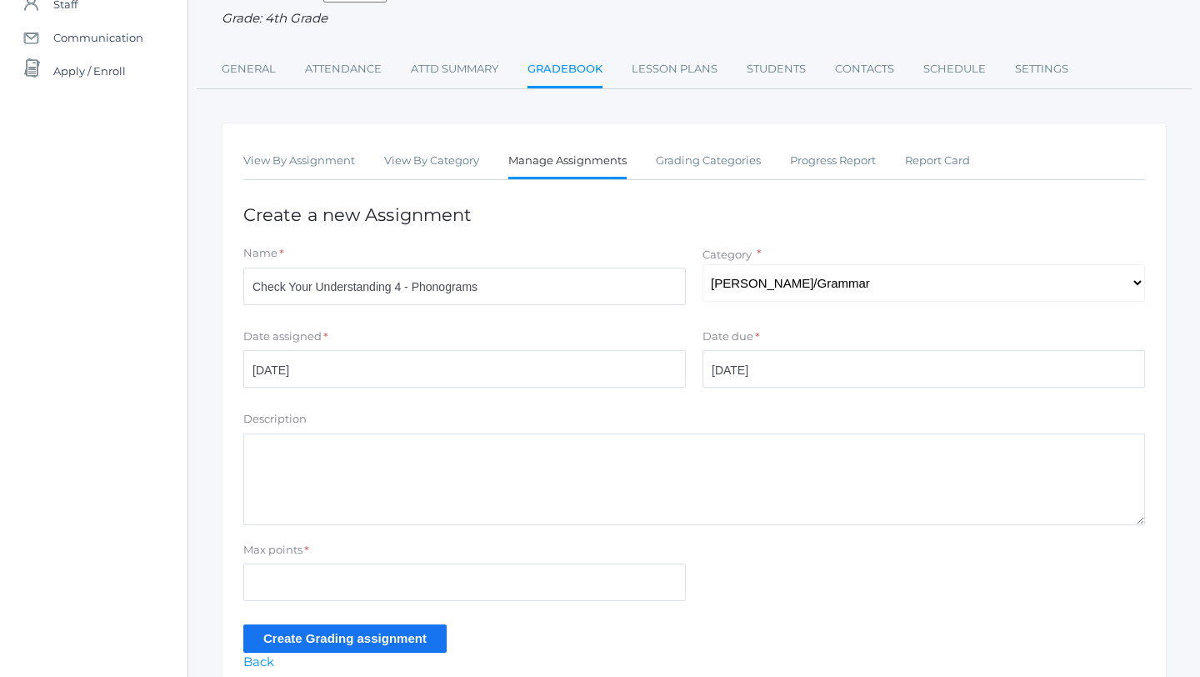
scroll to position [165, 0]
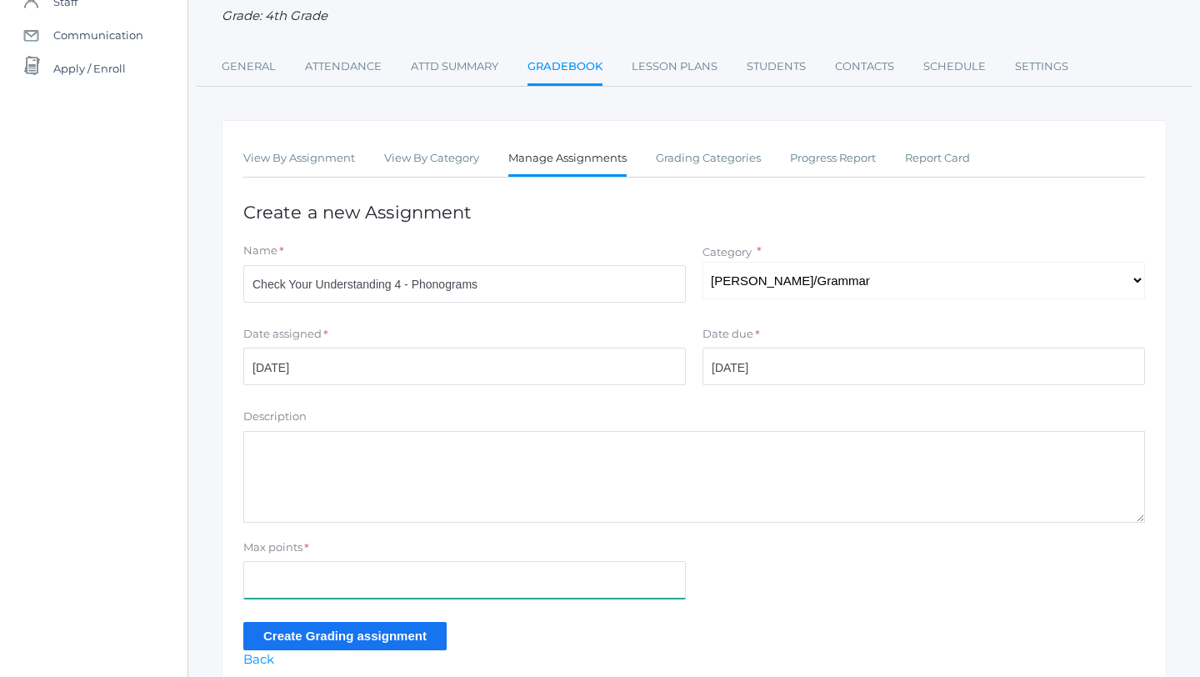
click at [329, 571] on input "Max points" at bounding box center [464, 579] width 442 height 37
type input "18"
click at [283, 637] on input "Create Grading assignment" at bounding box center [344, 635] width 203 height 27
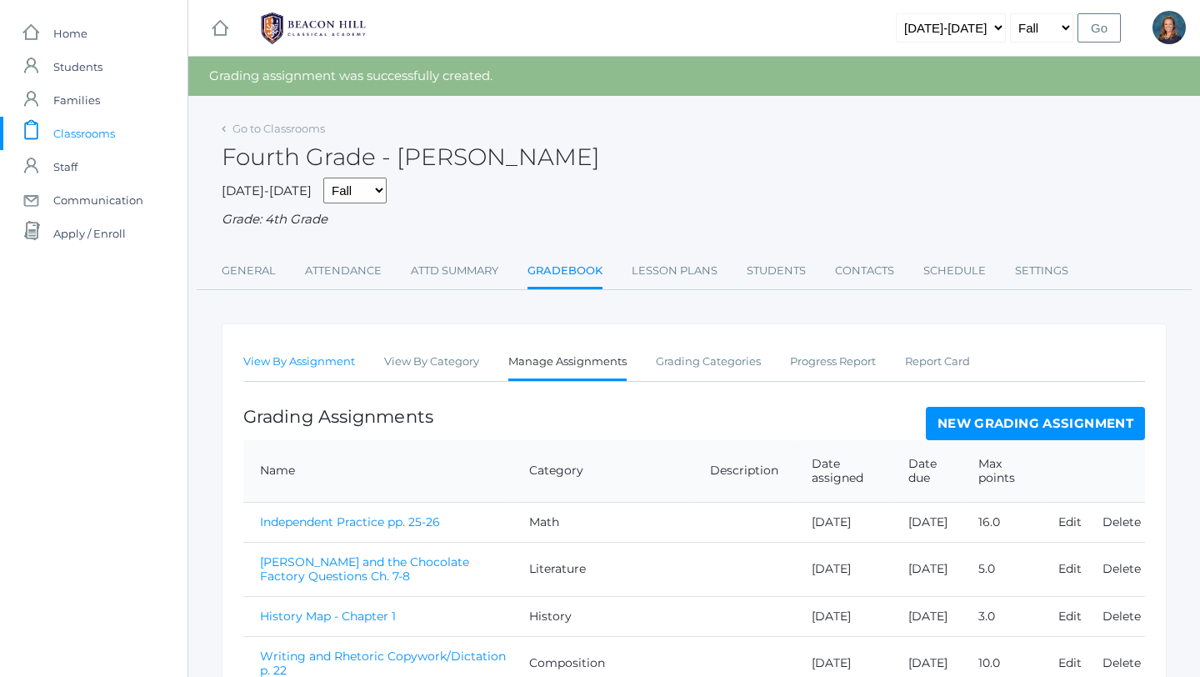
click at [282, 369] on link "View By Assignment" at bounding box center [299, 361] width 112 height 33
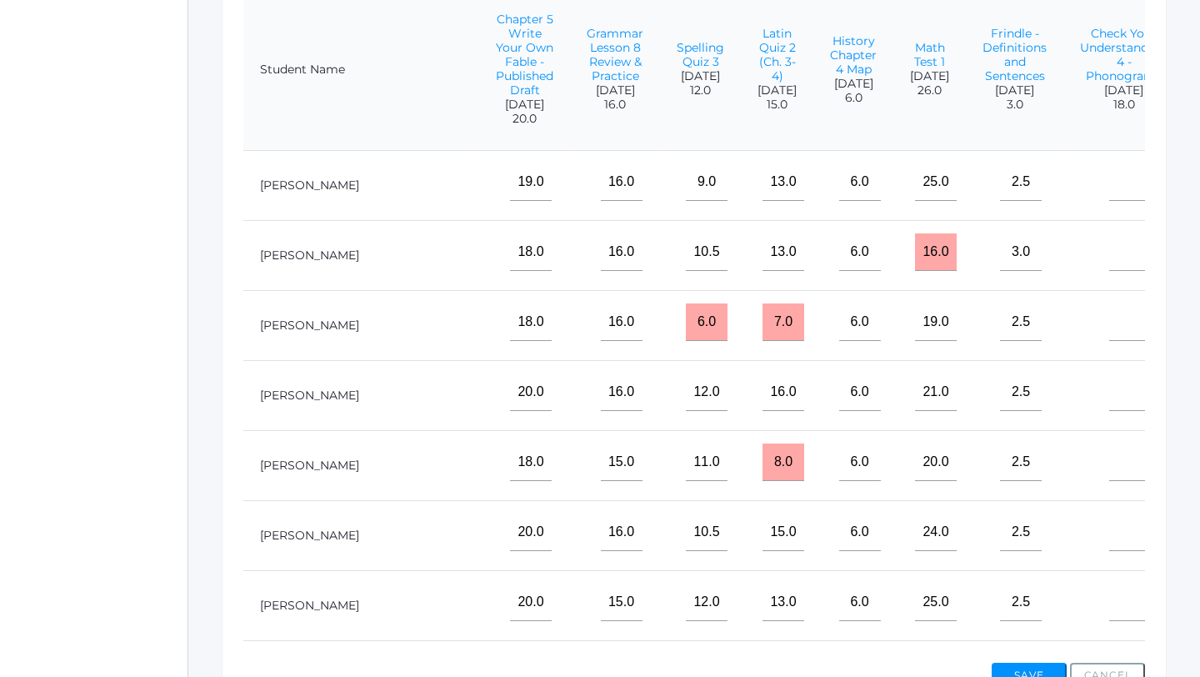
scroll to position [0, 1738]
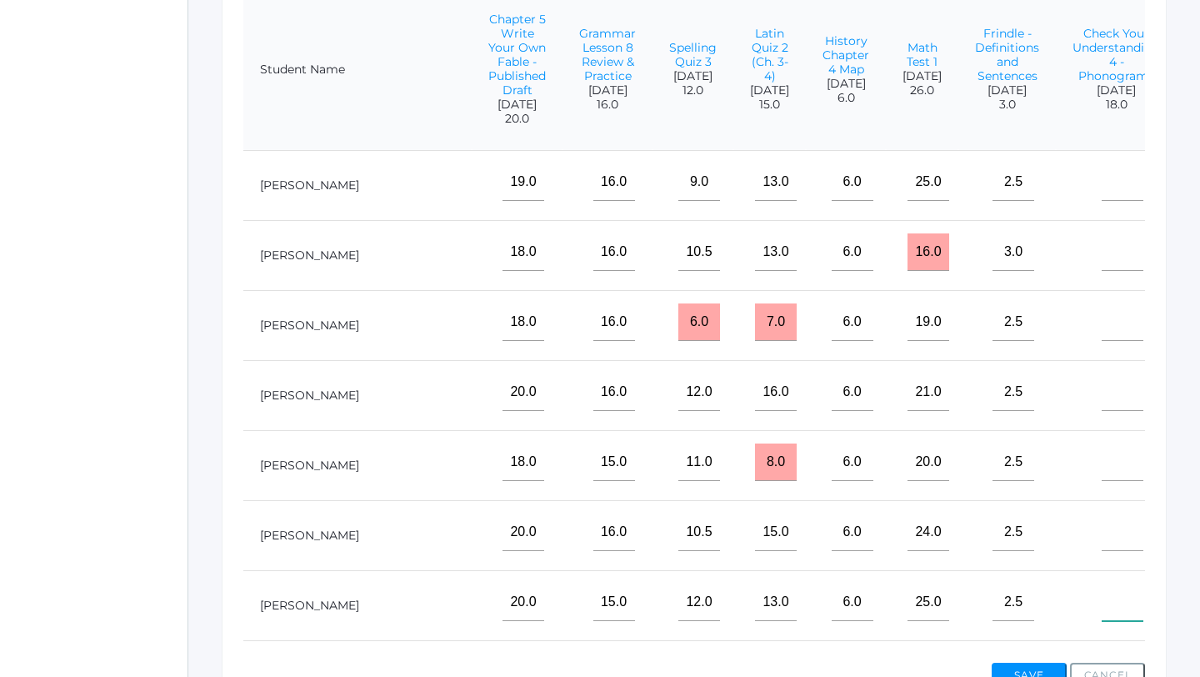
click at [1102, 605] on input"] "text" at bounding box center [1123, 601] width 42 height 37
type input"] "18"
click at [1102, 185] on input"] "text" at bounding box center [1123, 181] width 42 height 37
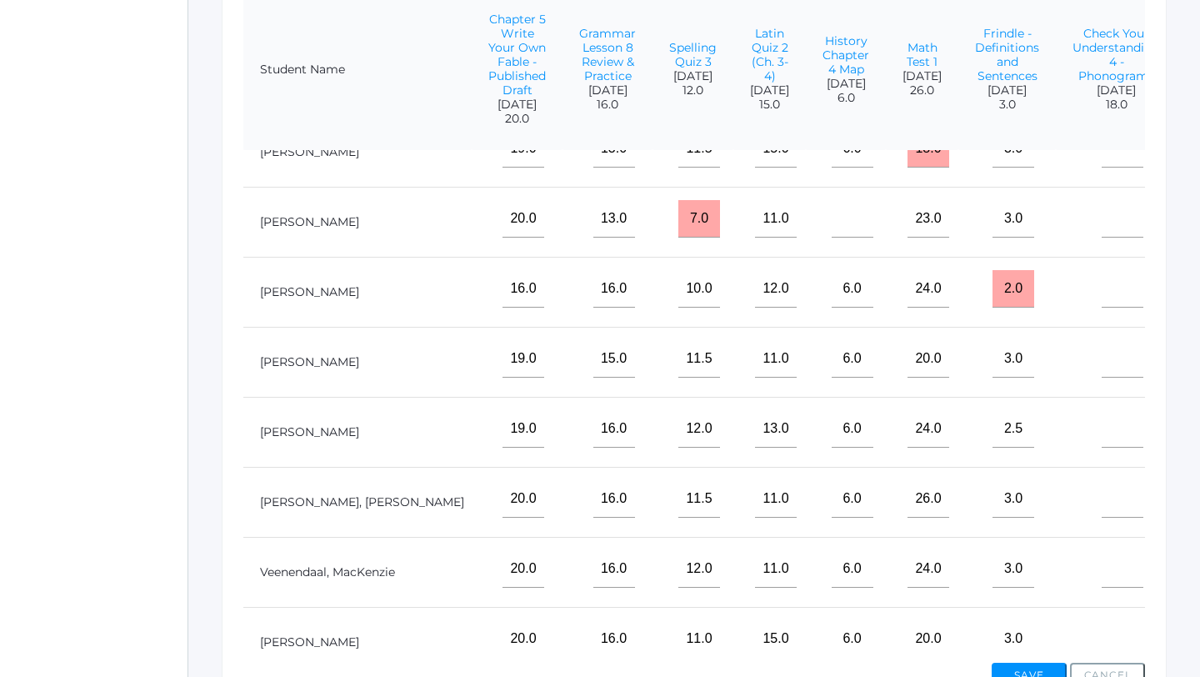
scroll to position [734, 1738]
type input"] "16.5"
click at [1102, 490] on input"] "text" at bounding box center [1123, 497] width 42 height 37
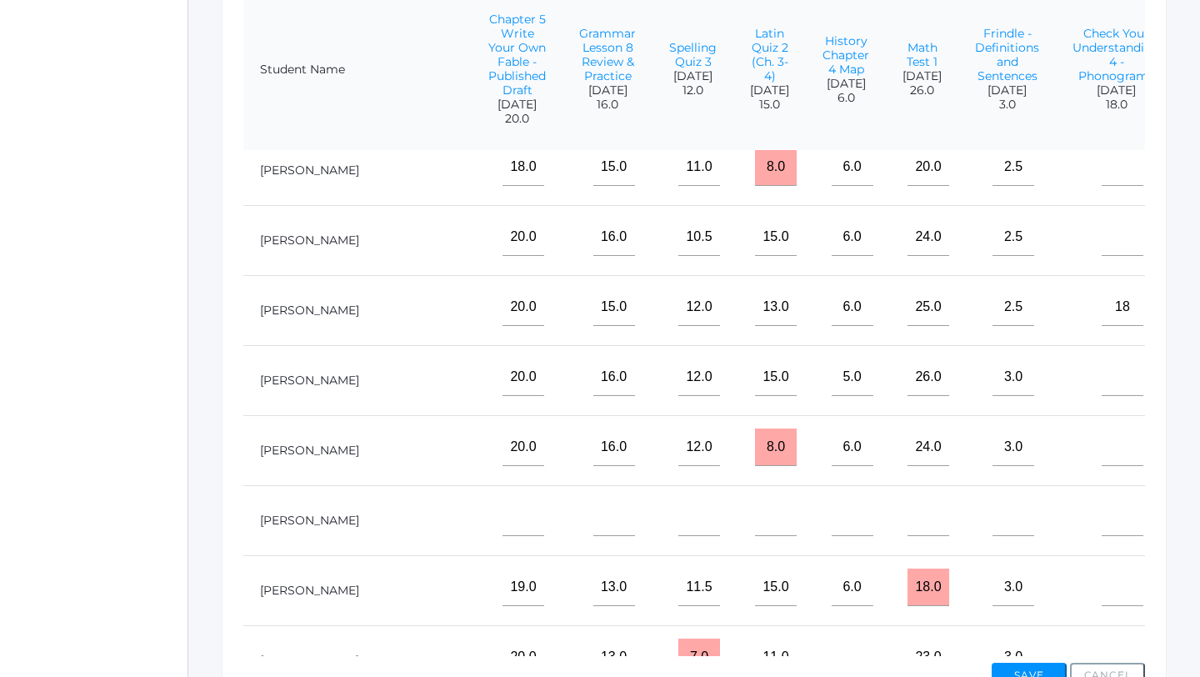
scroll to position [292, 1738]
type input"] "16.5"
click at [1102, 174] on input"] "text" at bounding box center [1123, 169] width 42 height 37
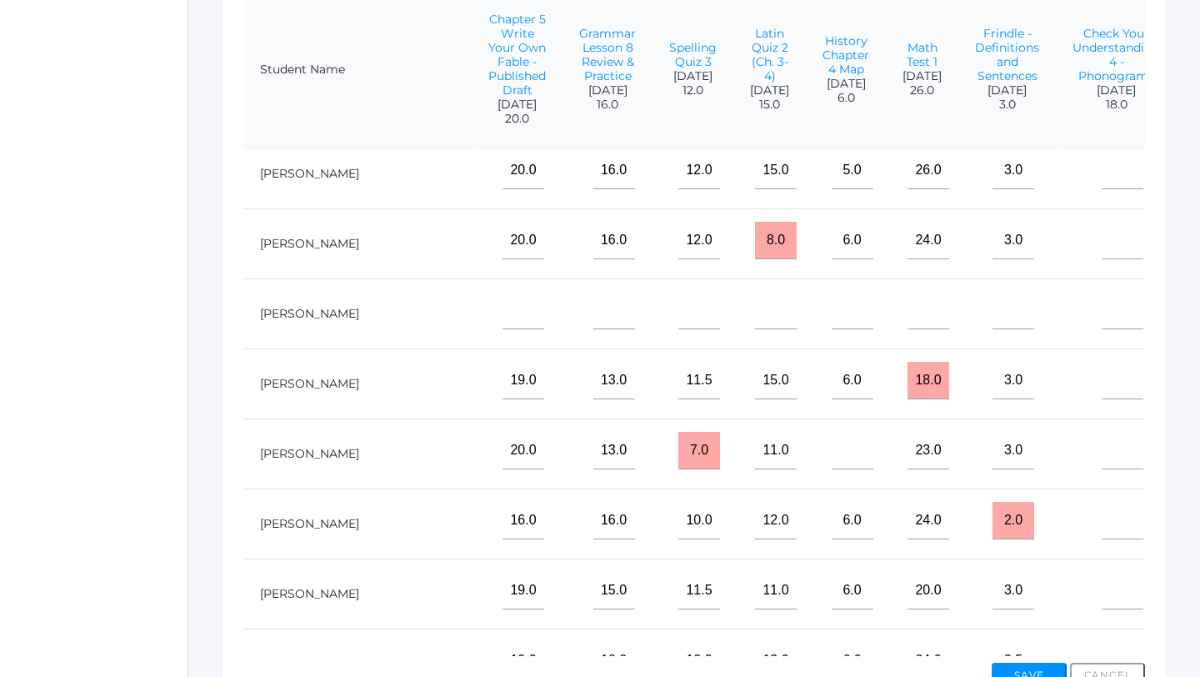
scroll to position [507, 1738]
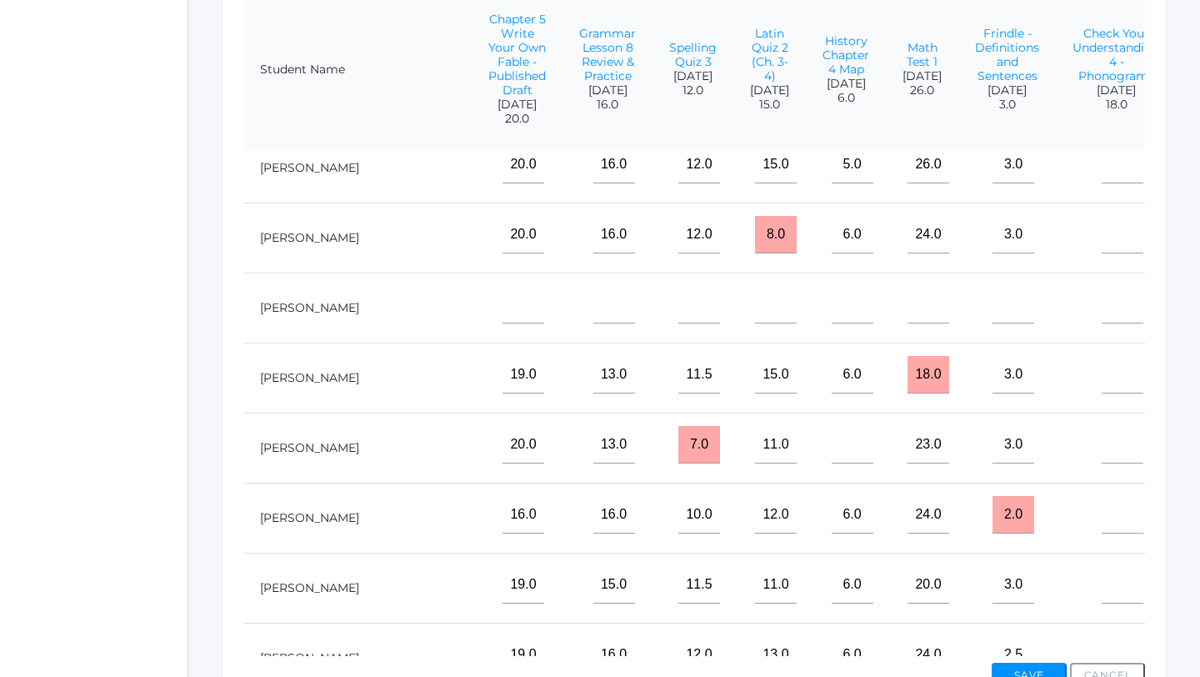
type input"] "16.5"
click at [1102, 512] on input"] "text" at bounding box center [1123, 514] width 42 height 37
type input"] "17.5"
click at [1102, 451] on input"] "text" at bounding box center [1123, 444] width 42 height 37
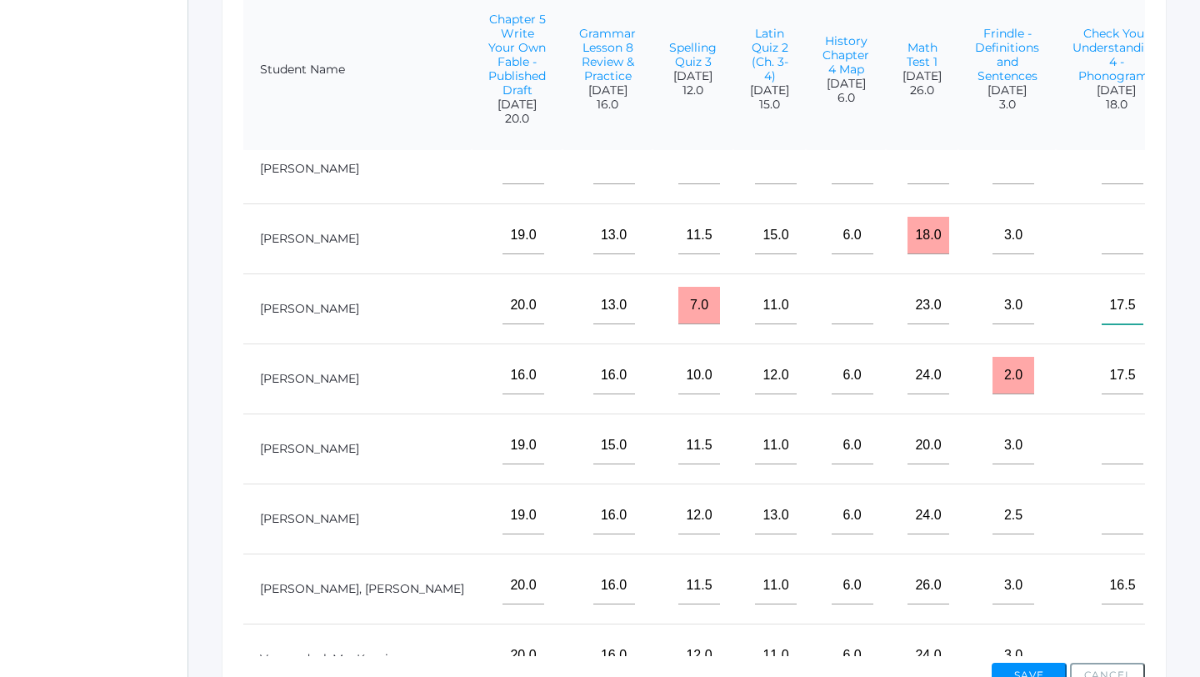
scroll to position [647, 1738]
type input"] "17.5"
click at [1102, 525] on input"] "text" at bounding box center [1123, 514] width 42 height 37
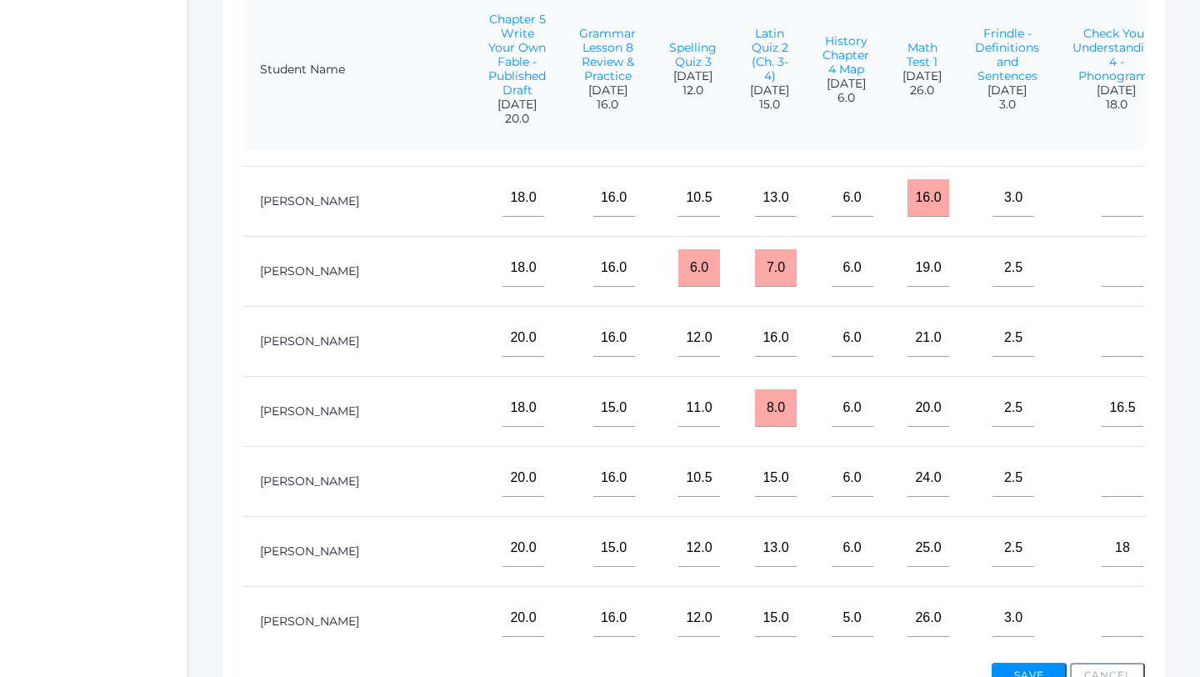
scroll to position [52, 1738]
type input"] "18"
click at [1102, 201] on input"] "text" at bounding box center [1123, 200] width 42 height 37
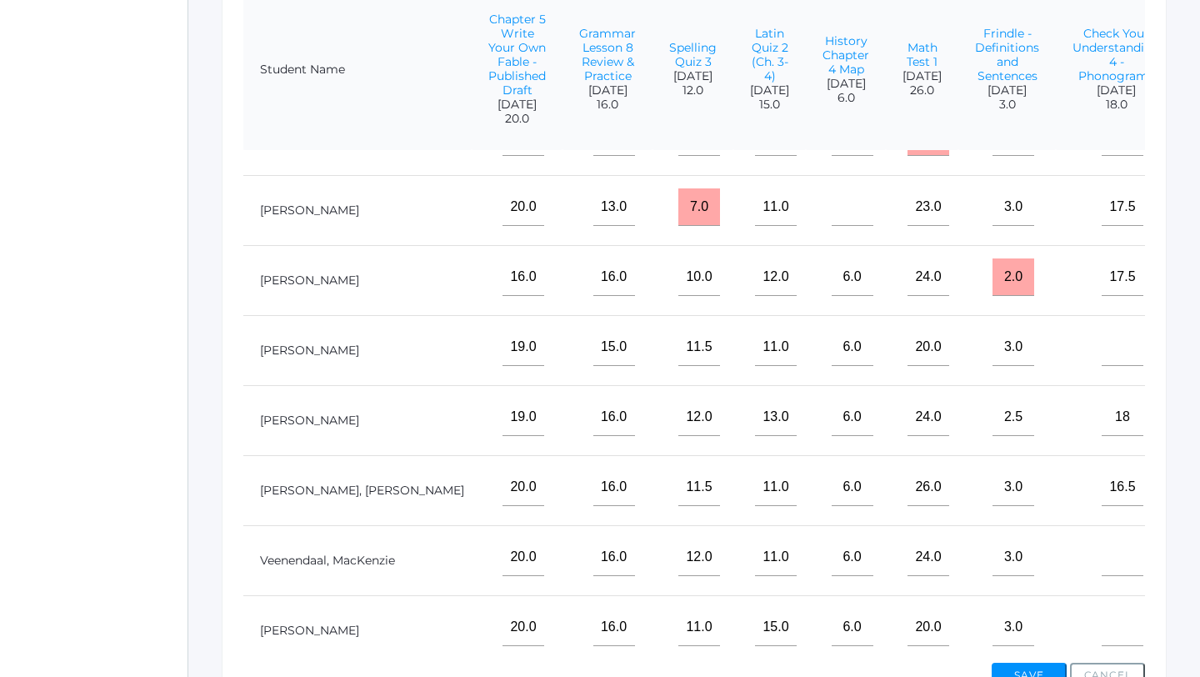
scroll to position [746, 1738]
type input"] "18"
click at [1102, 563] on input"] "text" at bounding box center [1123, 555] width 42 height 37
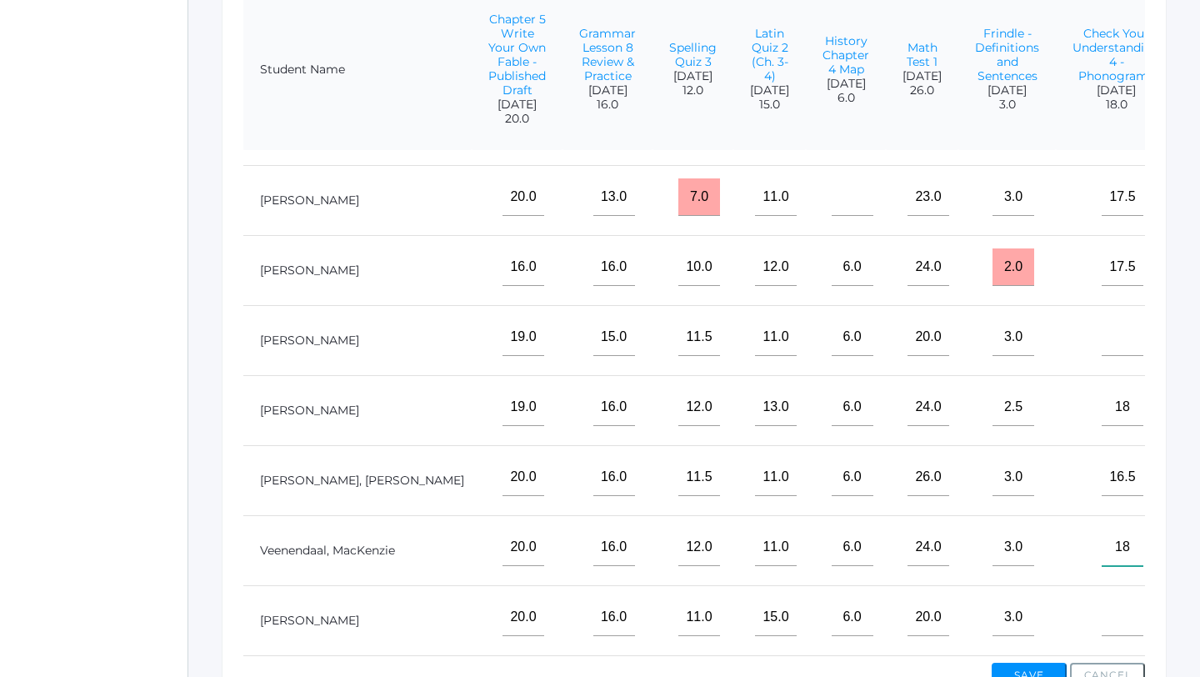
type input"] "18"
click at [1102, 626] on input"] "text" at bounding box center [1123, 616] width 42 height 37
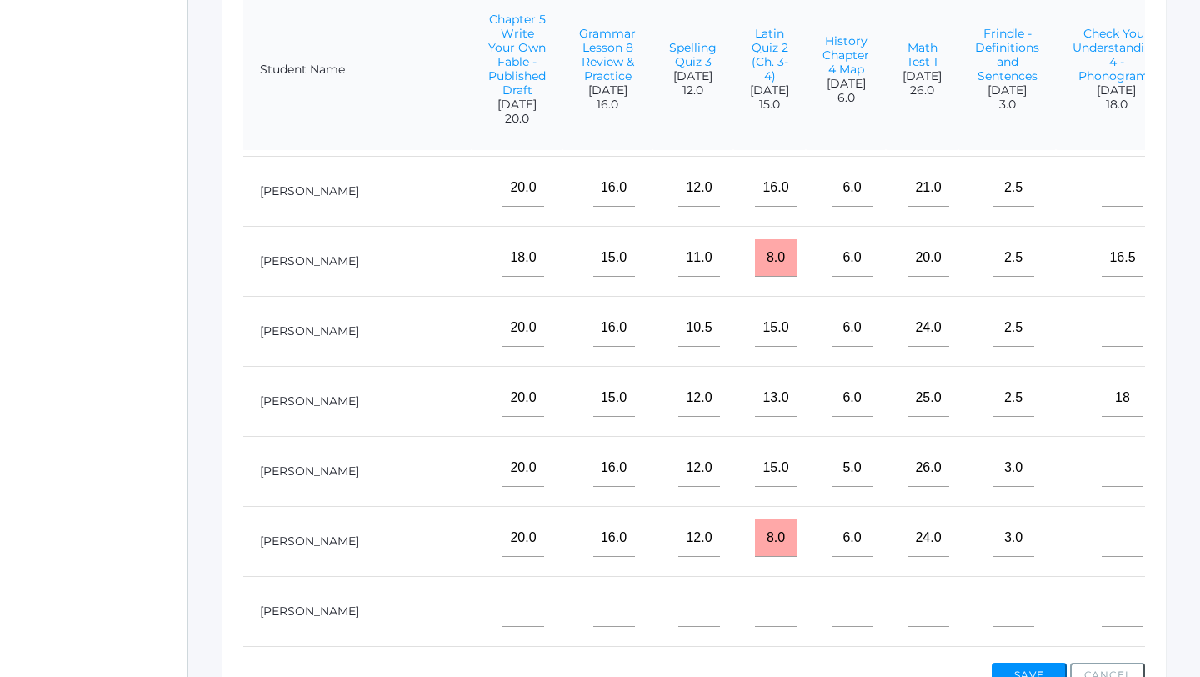
scroll to position [200, 1738]
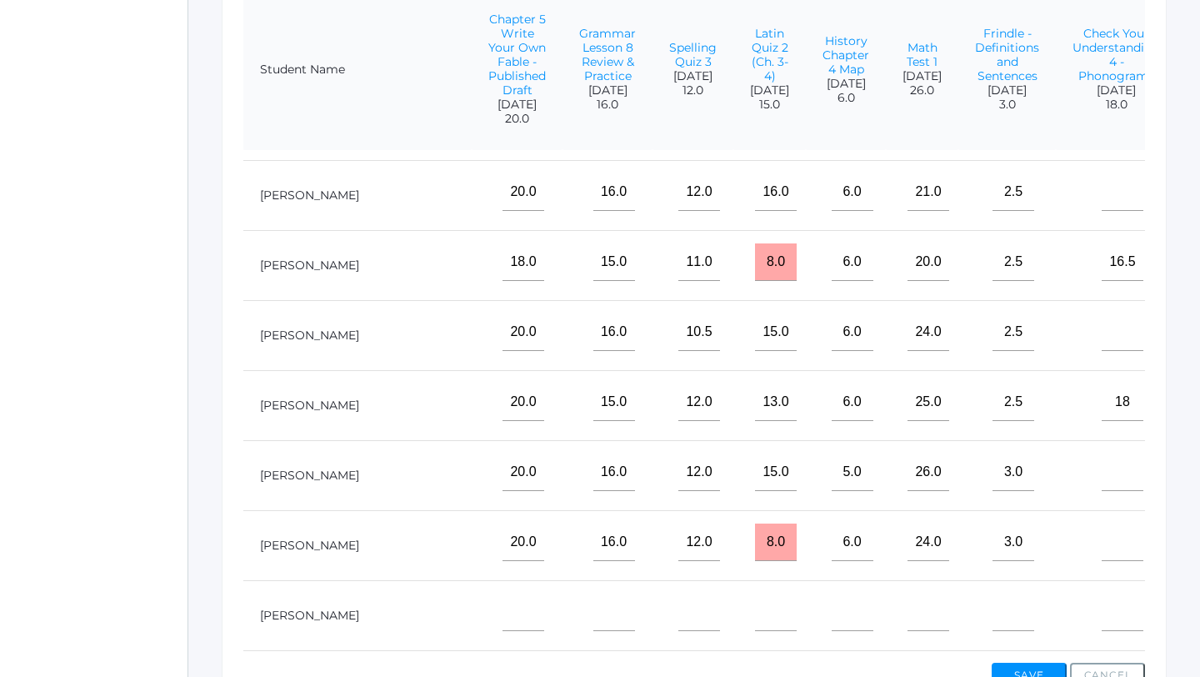
type input"] "17.5"
click at [1102, 348] on input"] "text" at bounding box center [1123, 331] width 42 height 37
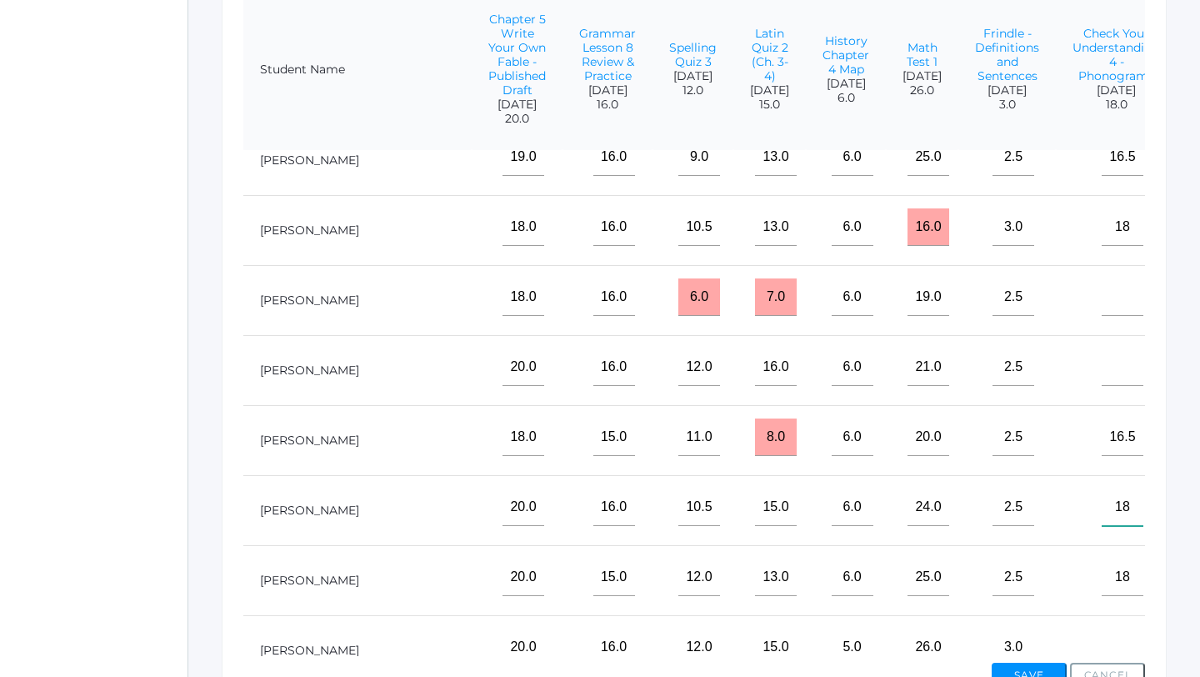
scroll to position [0, 1738]
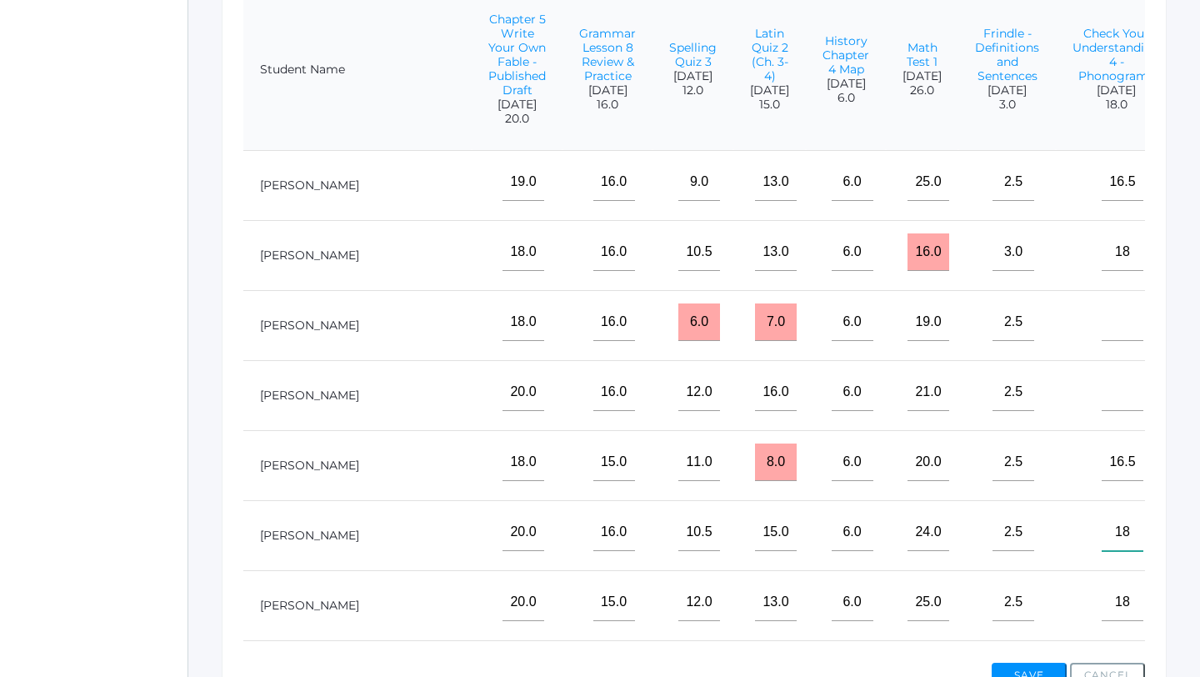
type input"] "18"
click at [1102, 328] on input"] "text" at bounding box center [1123, 321] width 42 height 37
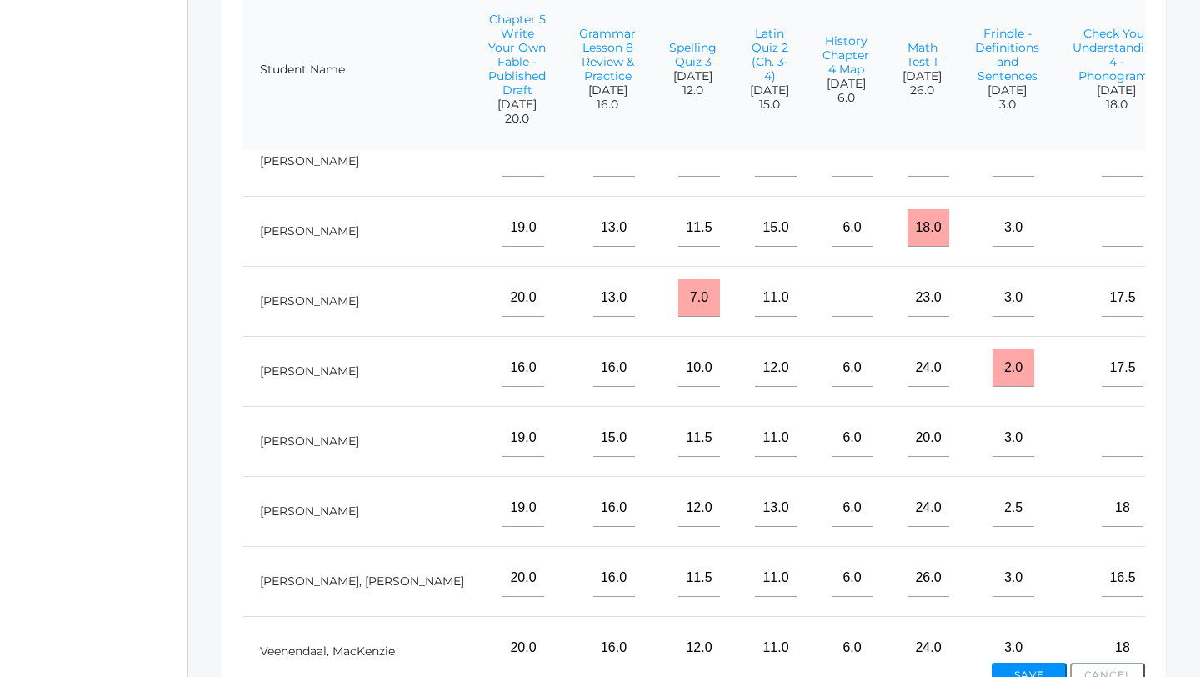
scroll to position [755, 1738]
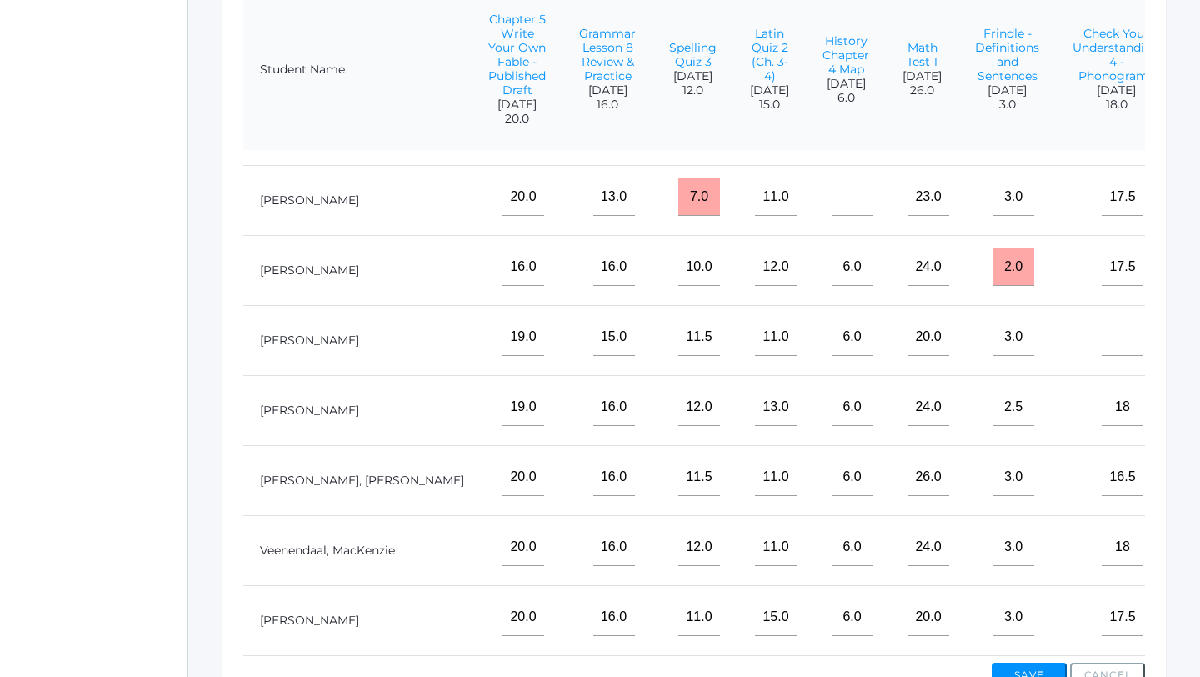
type input"] "14"
click at [1102, 340] on input"] "text" at bounding box center [1123, 336] width 42 height 37
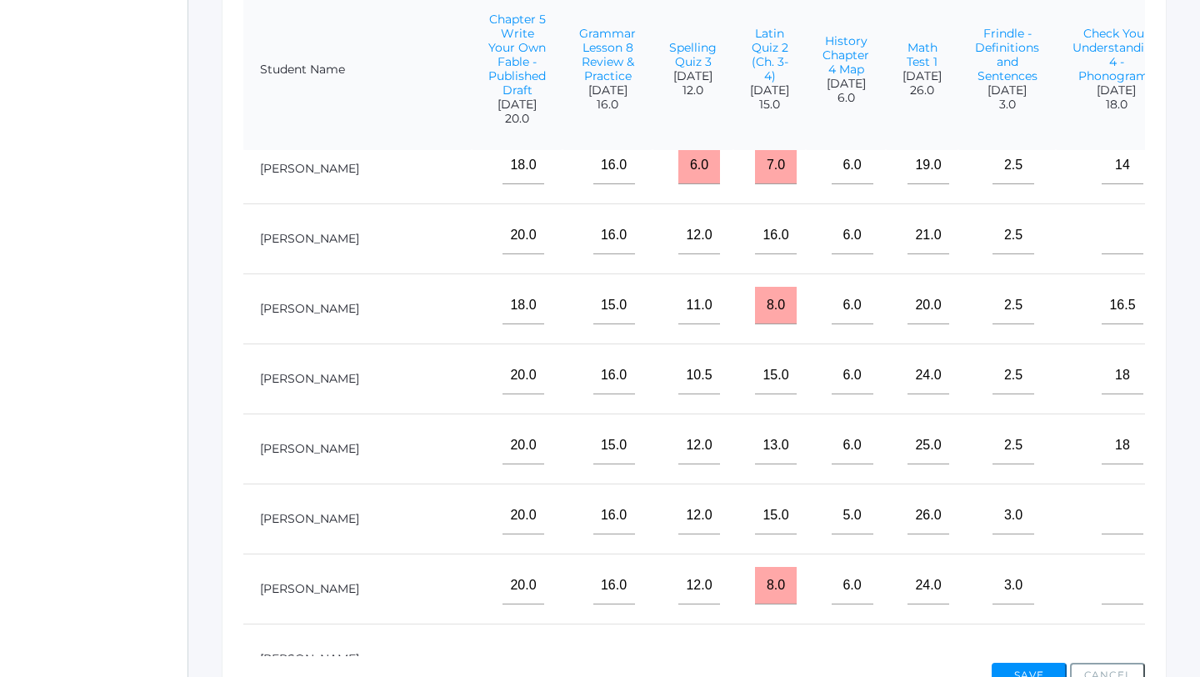
scroll to position [152, 1738]
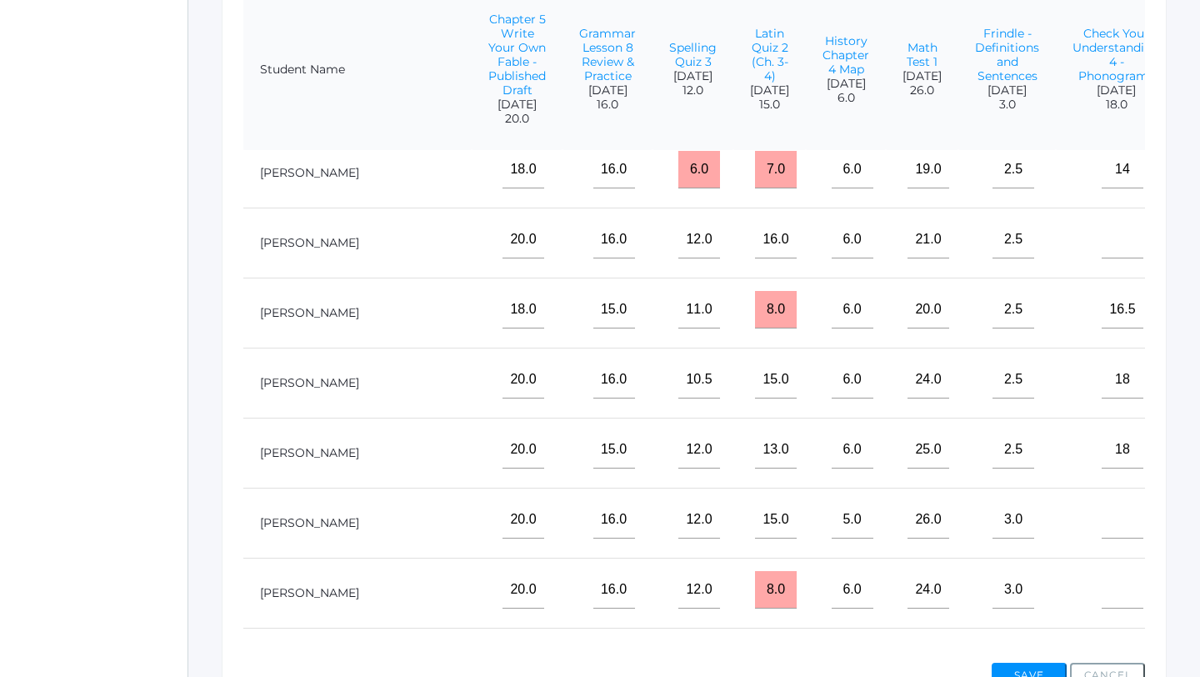
type input"] "18"
click at [1102, 246] on input"] "text" at bounding box center [1123, 239] width 42 height 37
type input"] "17.5"
click at [1102, 602] on input"] "text" at bounding box center [1123, 589] width 42 height 37
type input"] "15.5"
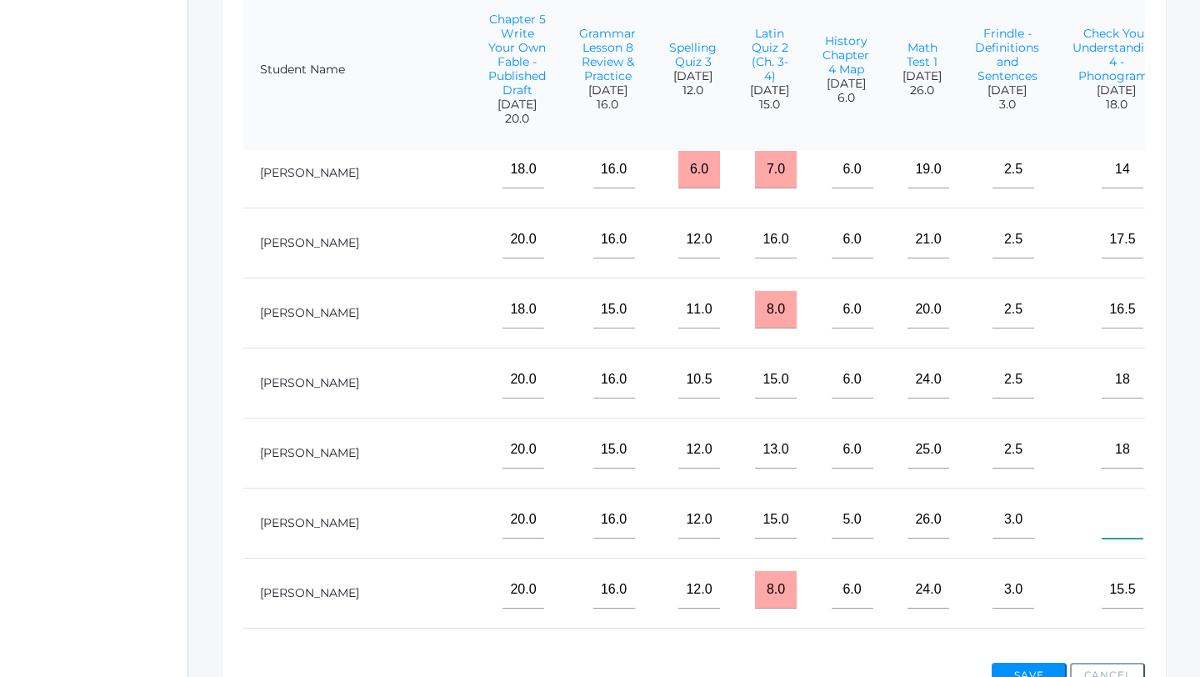
click at [1102, 521] on input"] "text" at bounding box center [1123, 519] width 42 height 37
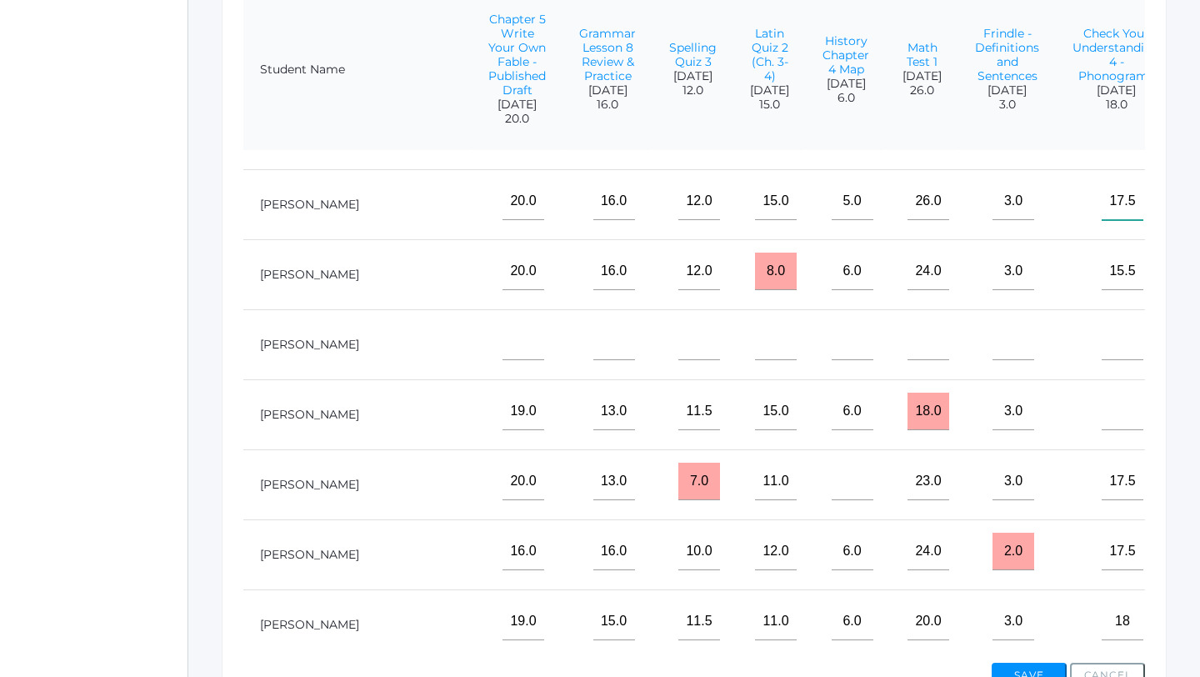
scroll to position [477, 1738]
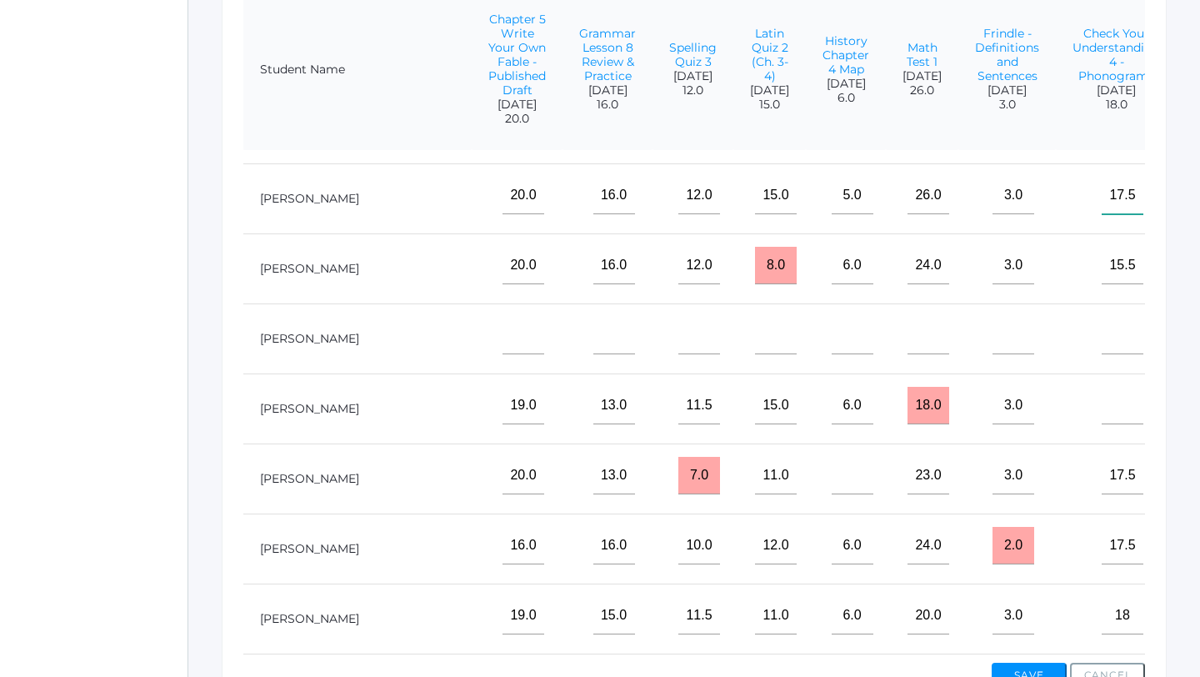
type input"] "17.5"
click at [1102, 409] on input"] "text" at bounding box center [1123, 405] width 42 height 37
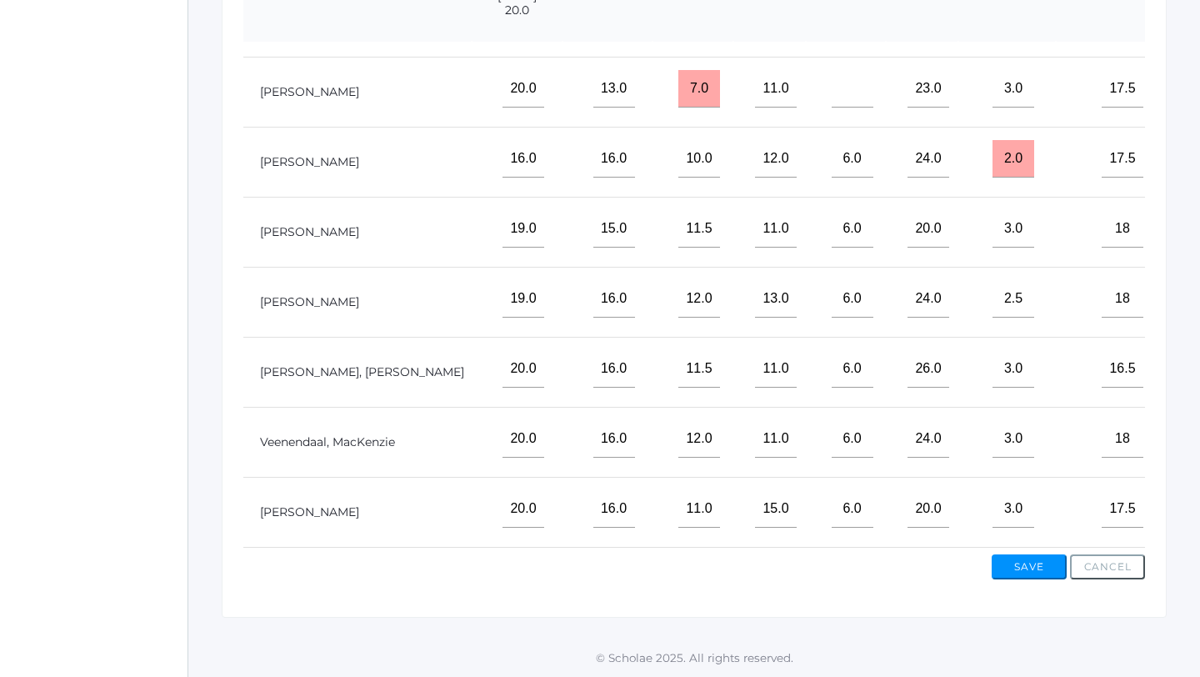
scroll to position [542, 0]
type input"] "17.5"
click at [1027, 570] on button "Save" at bounding box center [1029, 565] width 75 height 25
